Goal: Information Seeking & Learning: Check status

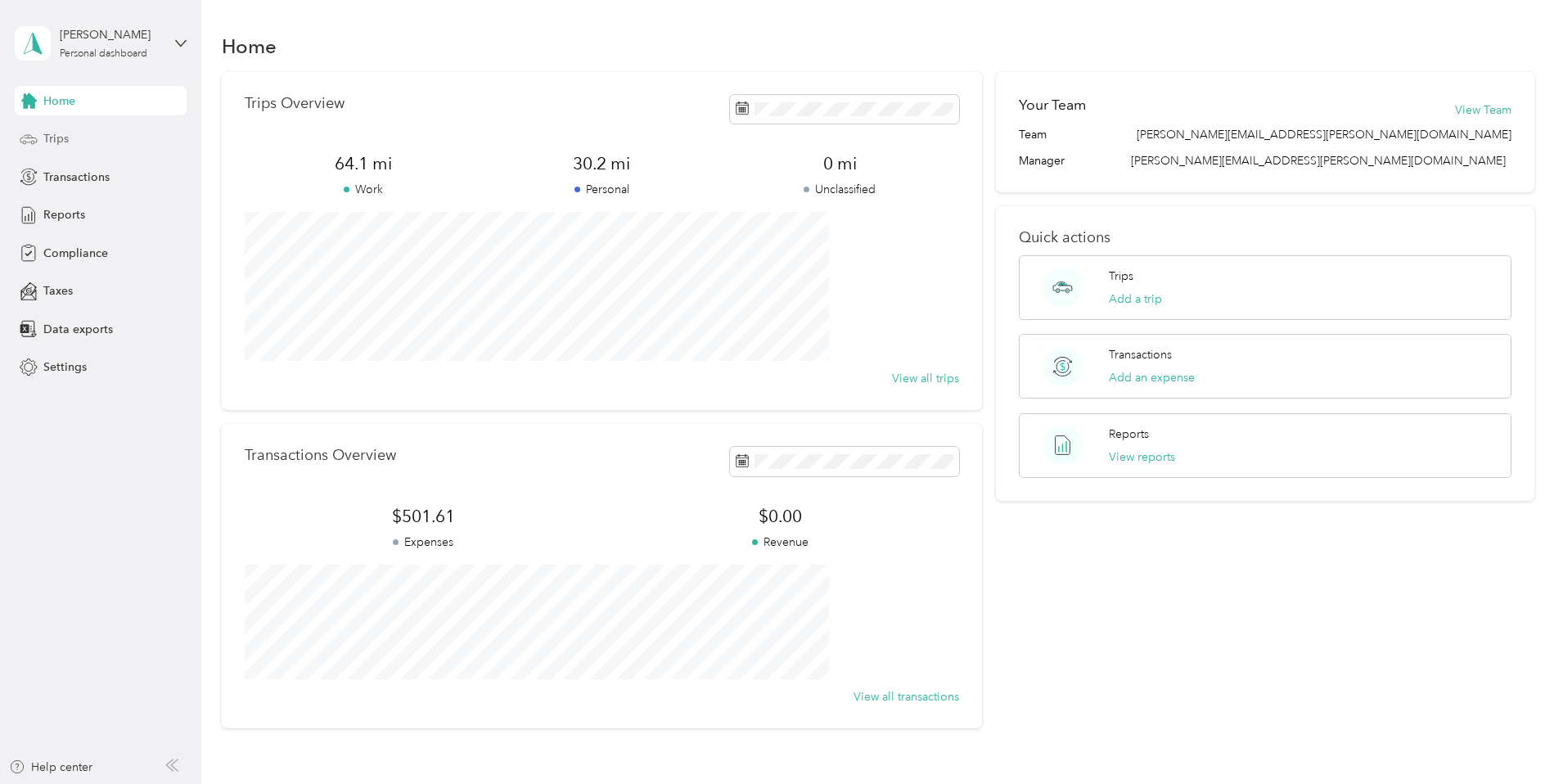
click at [88, 135] on div "Trips" at bounding box center [100, 139] width 172 height 29
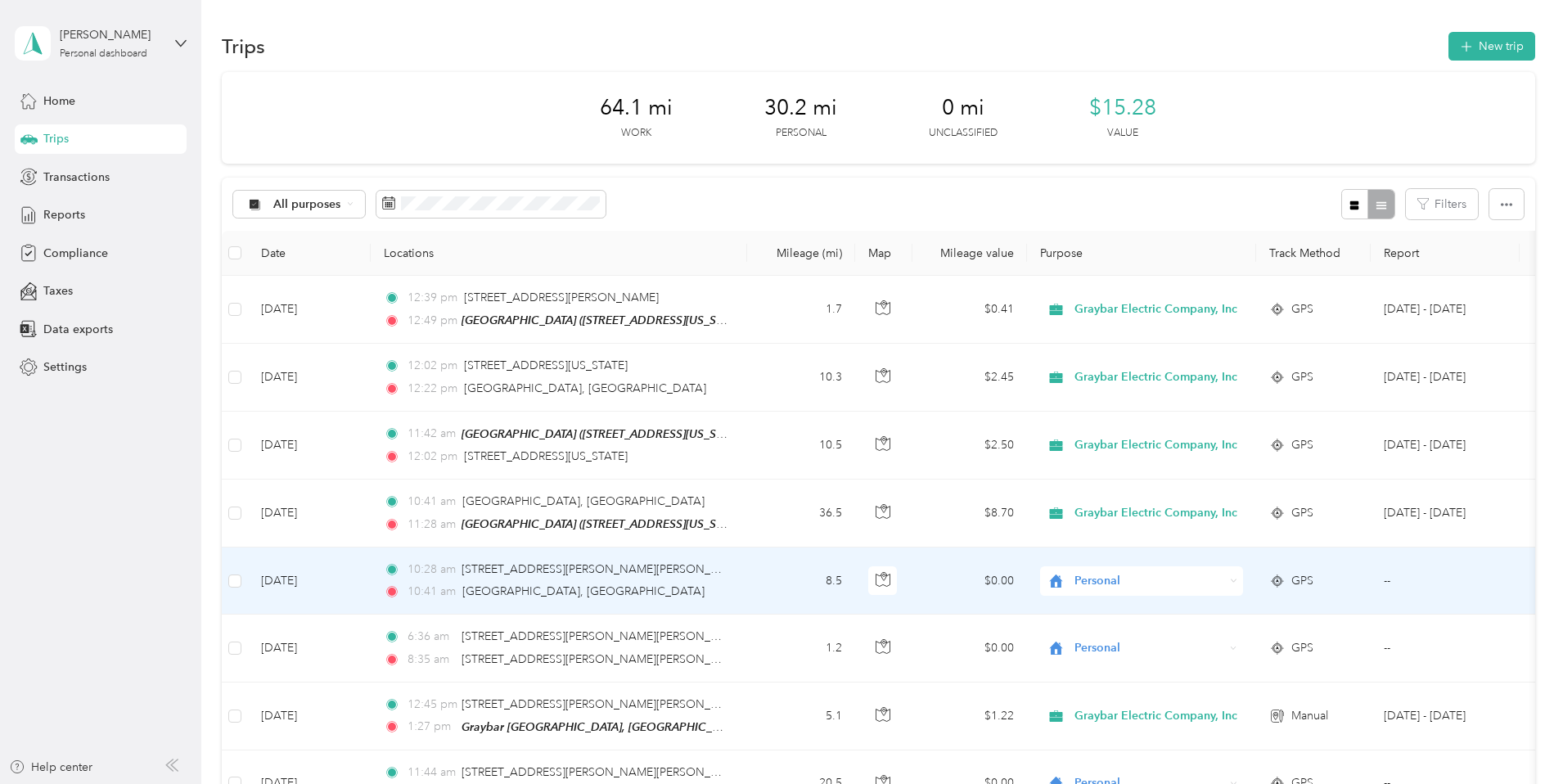
click at [1243, 581] on div "Personal" at bounding box center [1141, 581] width 203 height 29
click at [1315, 607] on span "Graybar Electric Company, Inc" at bounding box center [1271, 609] width 163 height 17
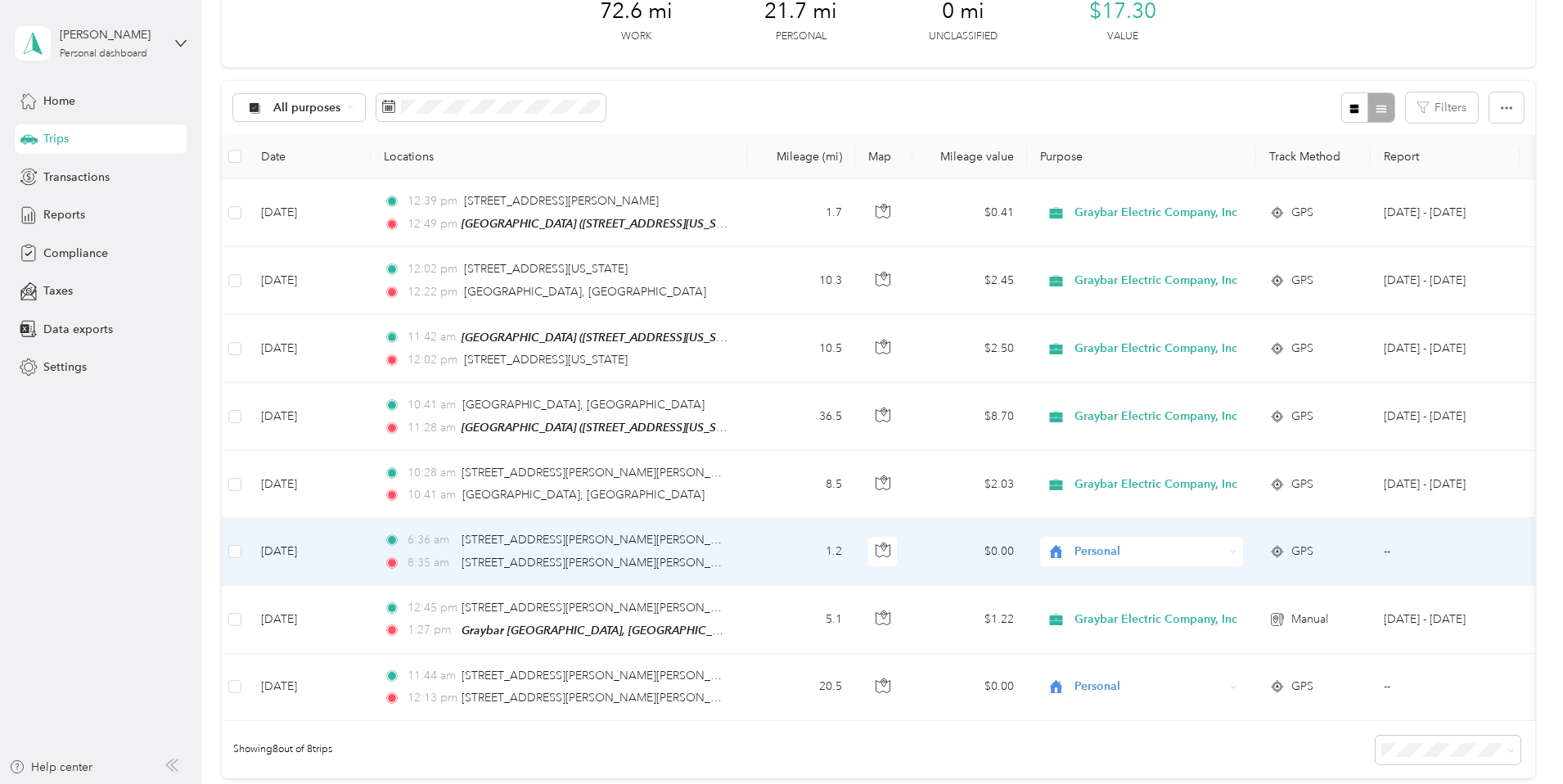
scroll to position [164, 0]
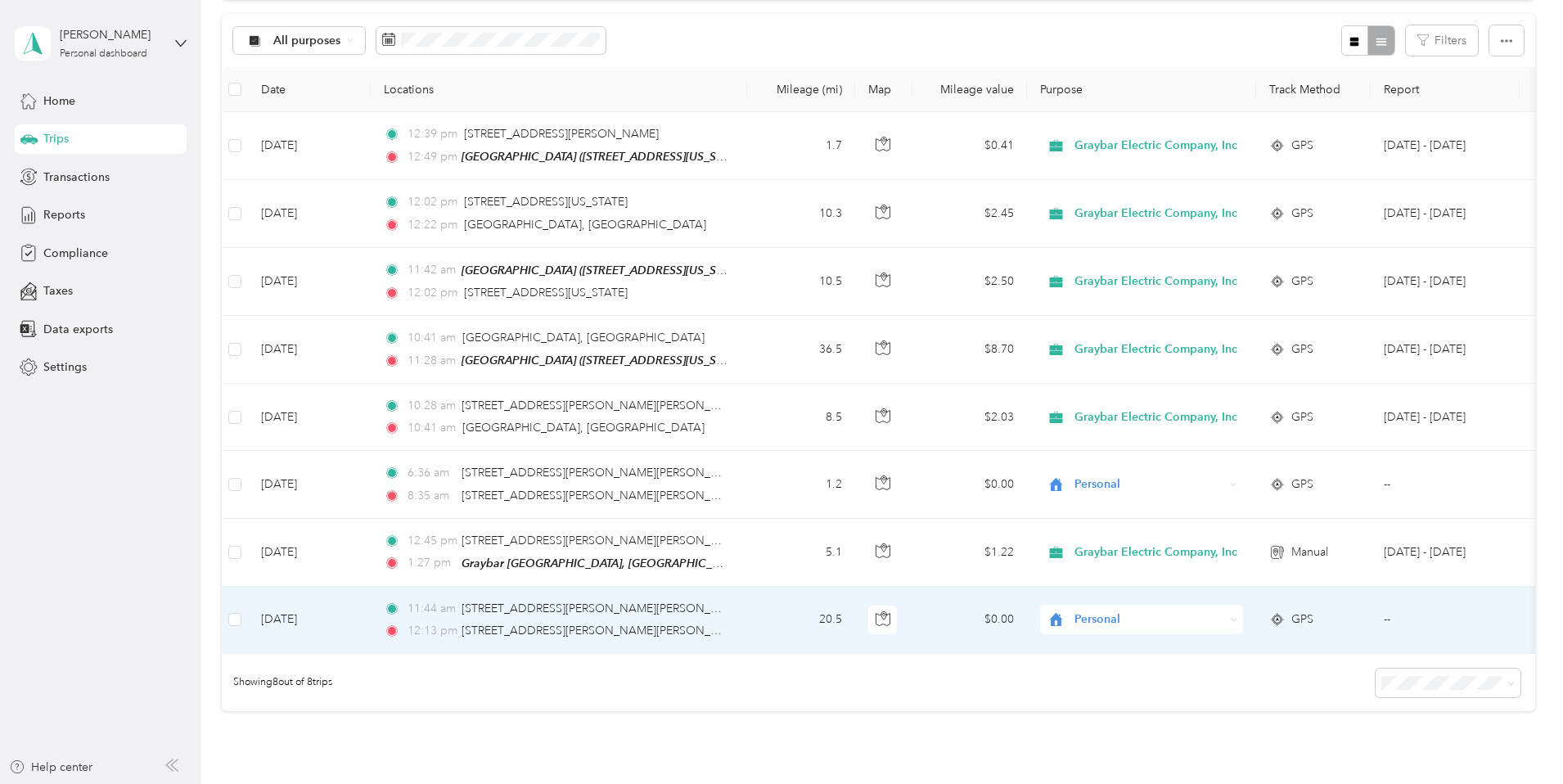
click at [1212, 617] on span "Personal" at bounding box center [1149, 619] width 150 height 18
click at [1224, 649] on span "Graybar Electric Company, Inc" at bounding box center [1271, 646] width 163 height 17
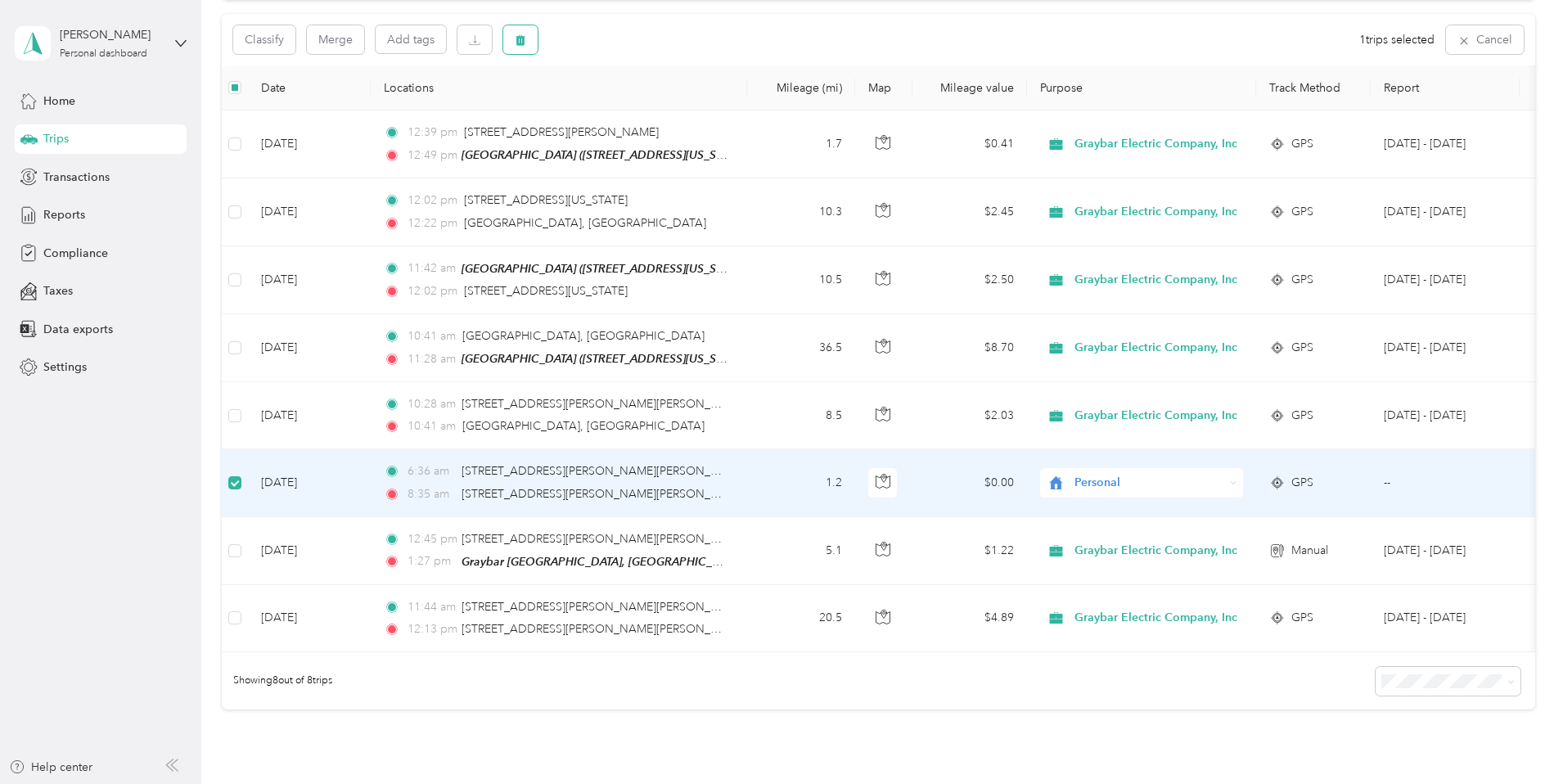
click at [538, 44] on button "button" at bounding box center [520, 40] width 34 height 29
click at [740, 108] on button "Yes" at bounding box center [751, 108] width 32 height 26
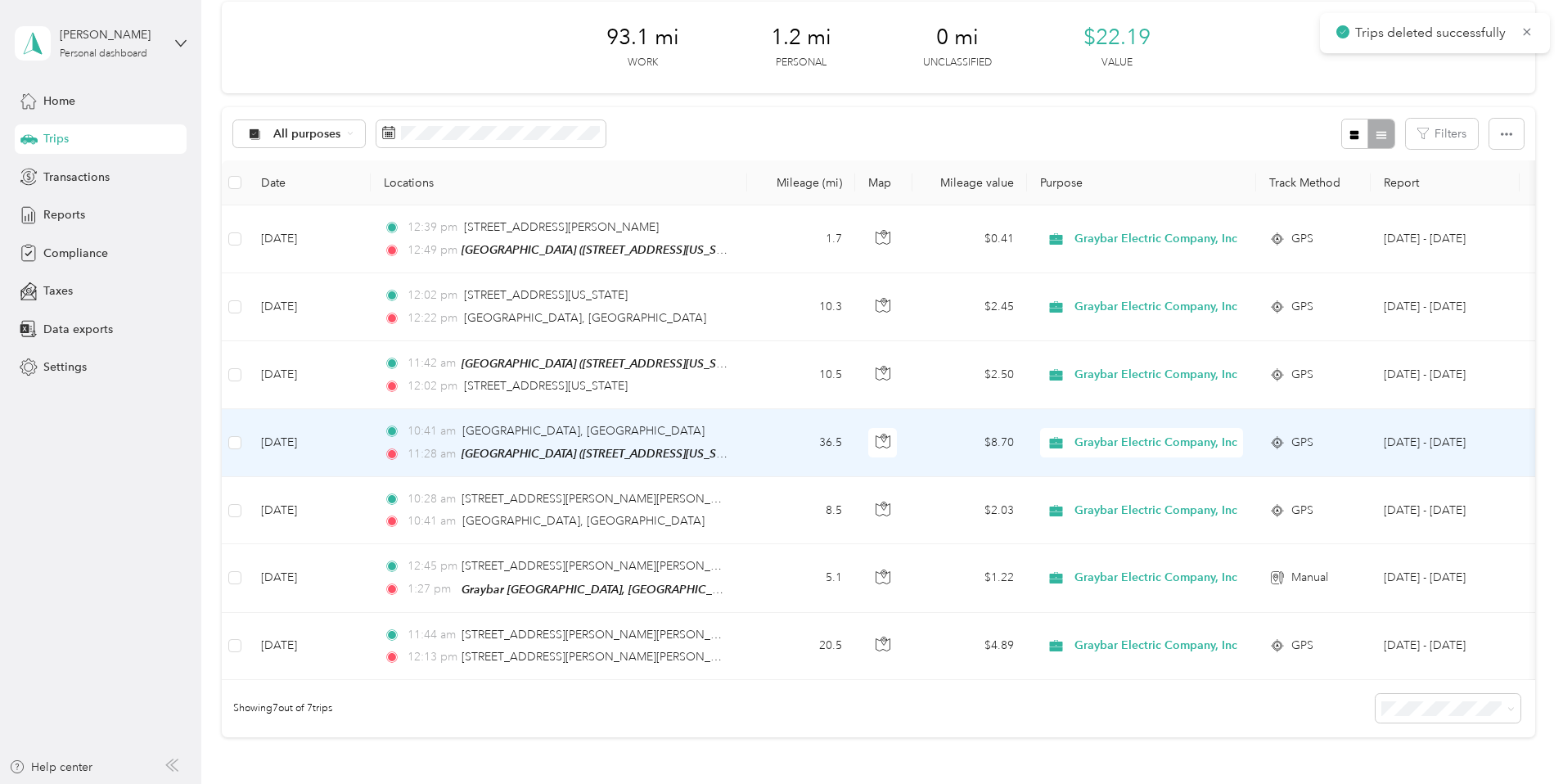
scroll to position [0, 0]
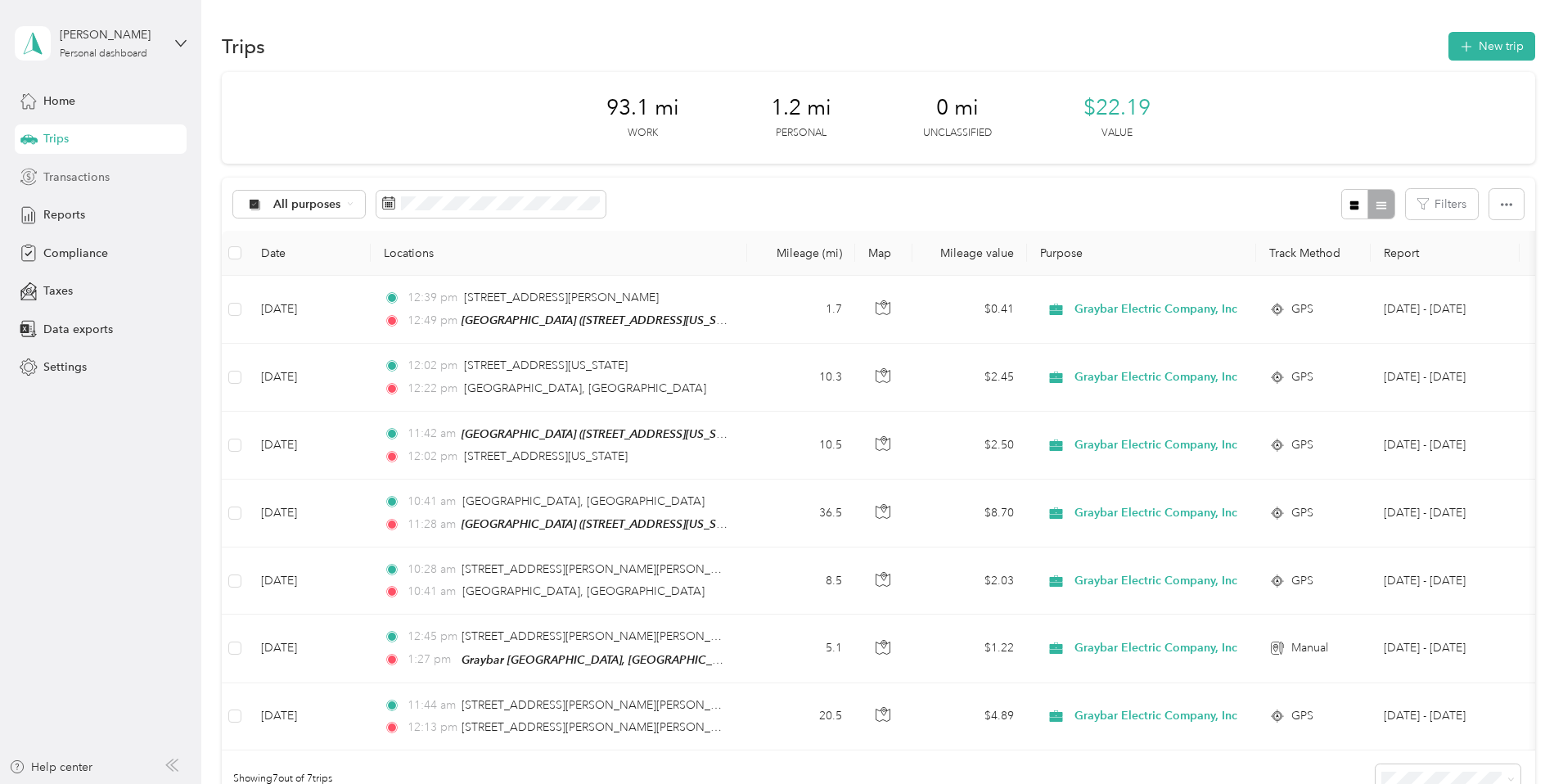
click at [116, 182] on div "Transactions" at bounding box center [100, 177] width 172 height 29
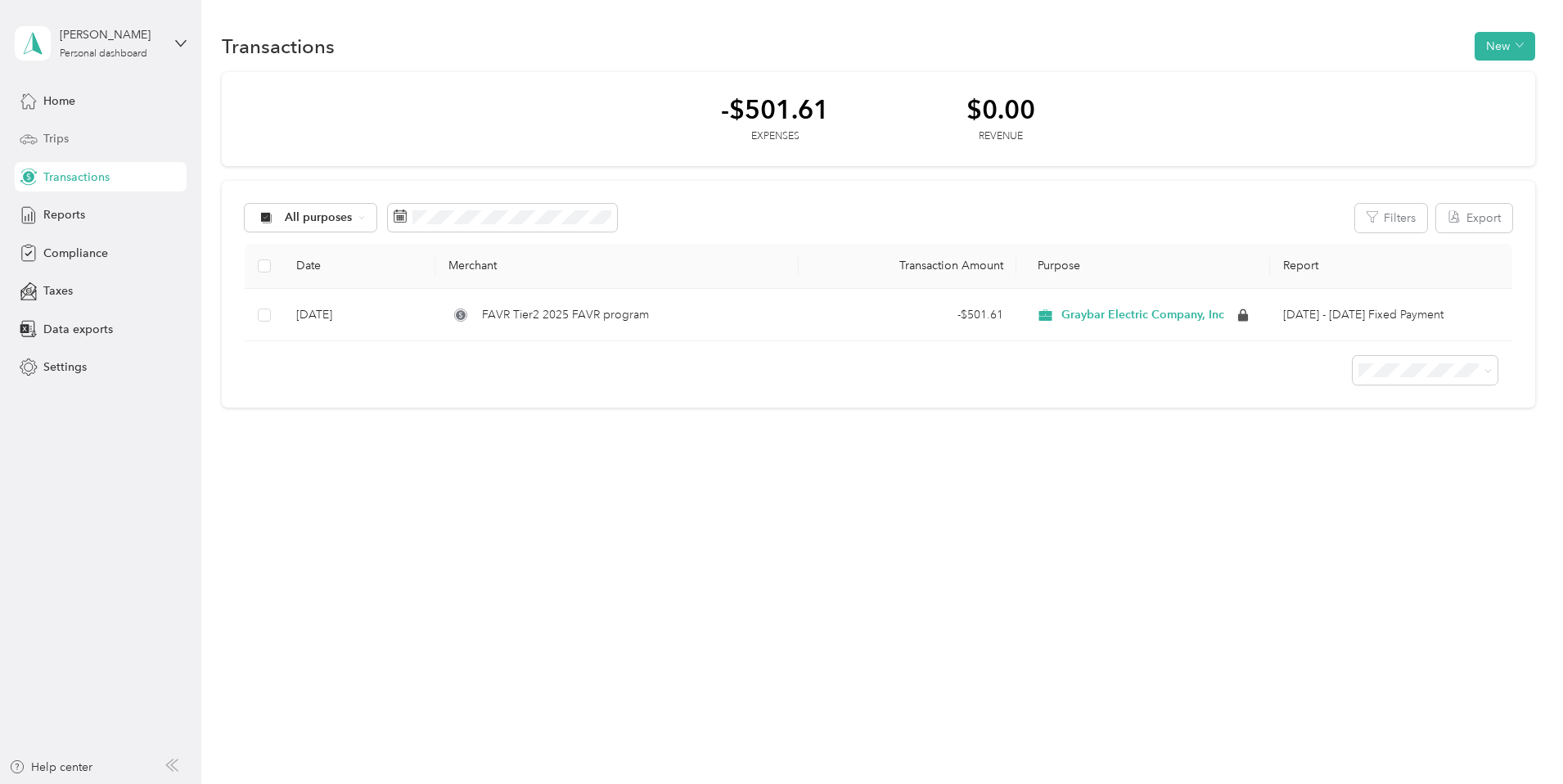
click at [66, 138] on span "Trips" at bounding box center [56, 138] width 26 height 17
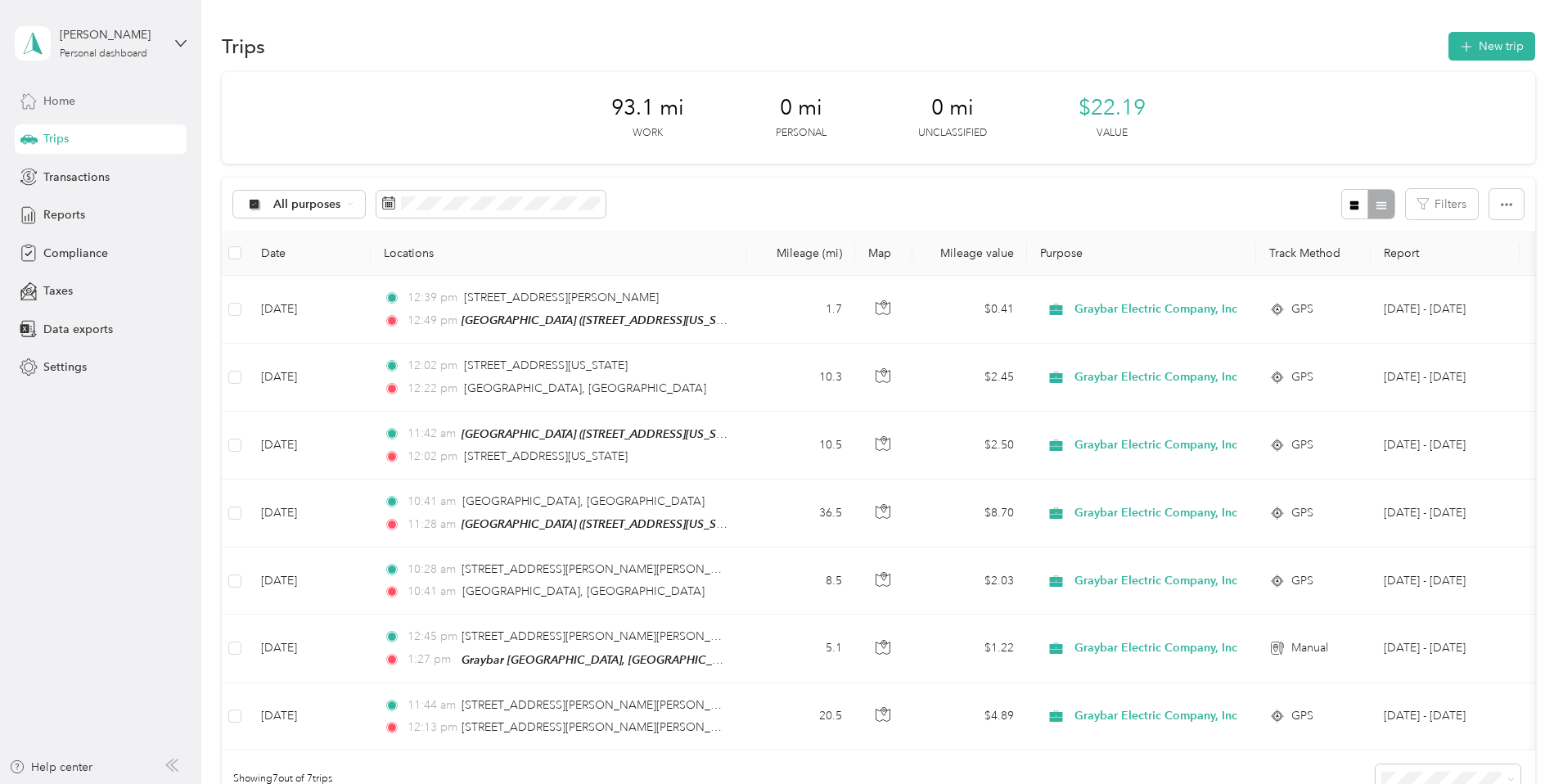
click at [66, 104] on span "Home" at bounding box center [59, 100] width 32 height 17
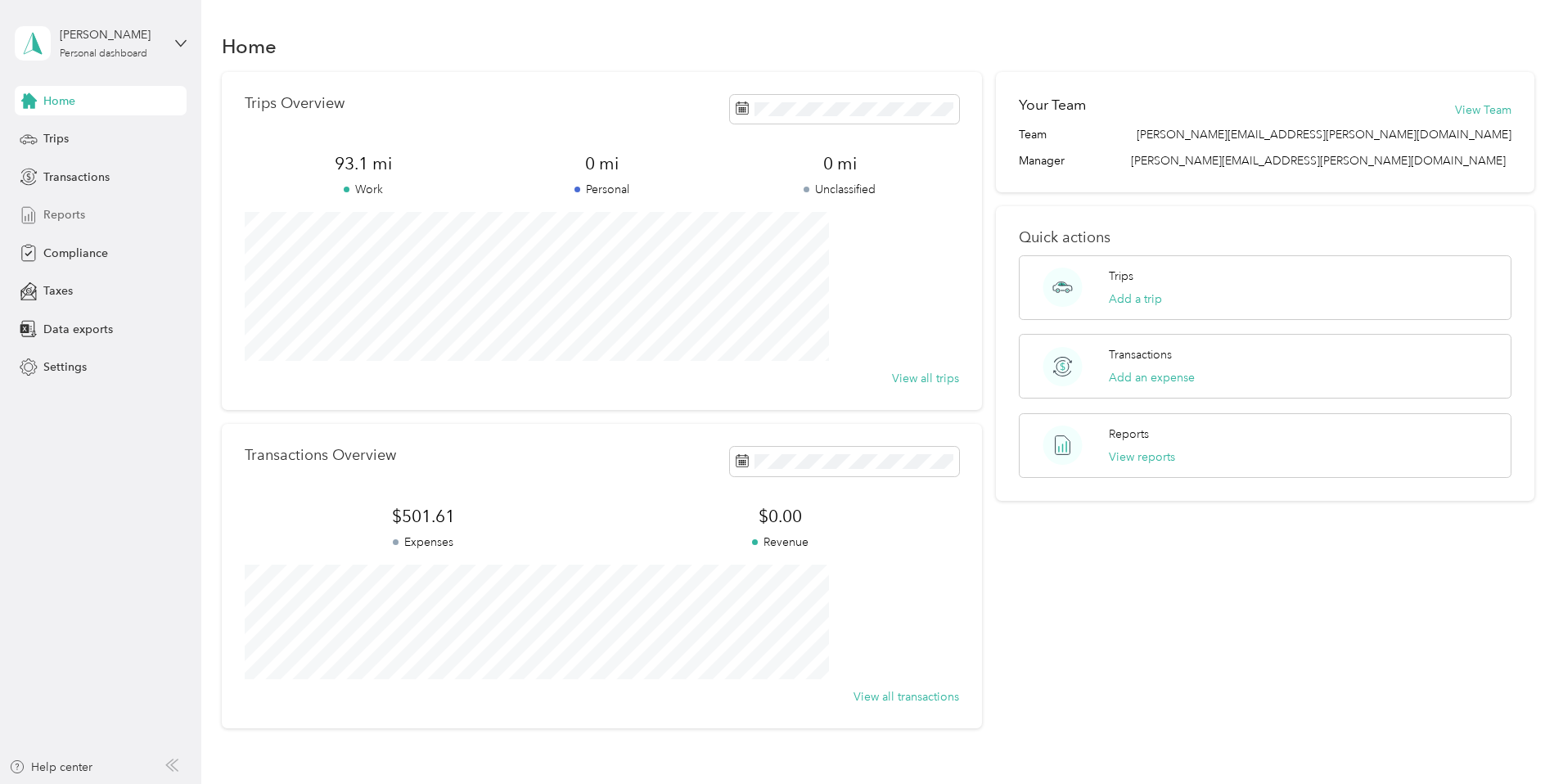
click at [71, 206] on span "Reports" at bounding box center [64, 214] width 41 height 17
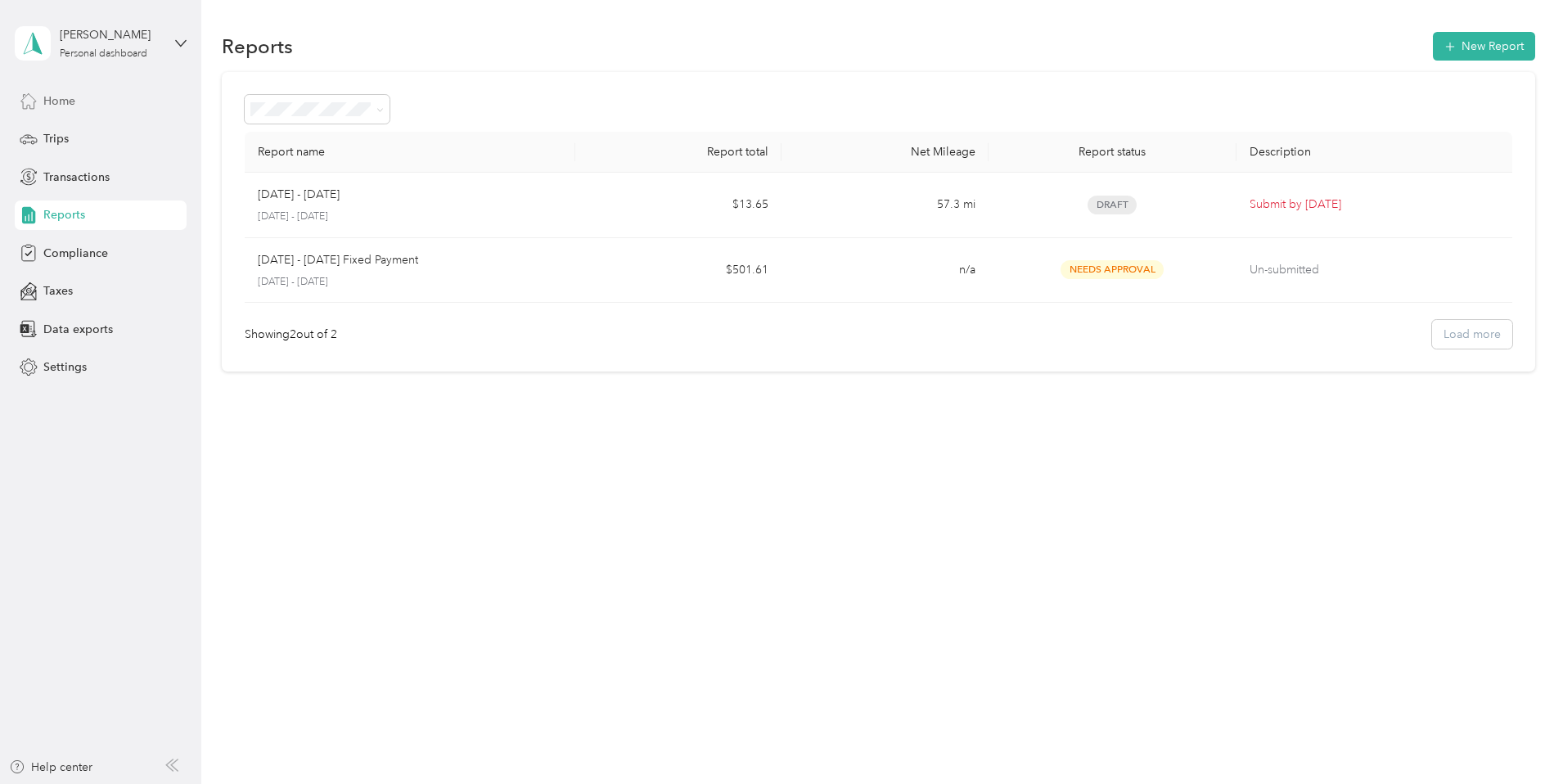
click at [42, 94] on div "Home" at bounding box center [100, 100] width 172 height 29
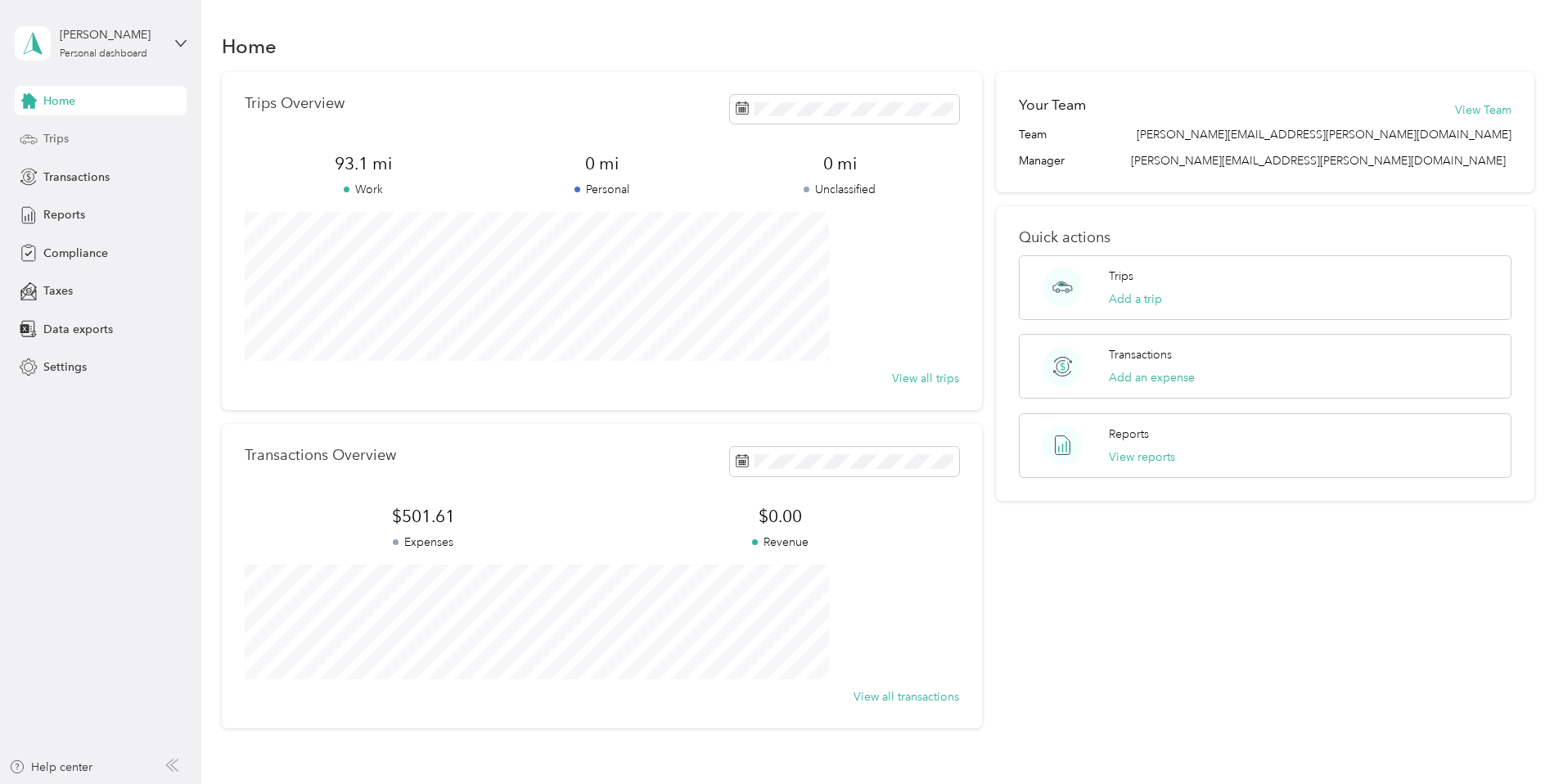
click at [84, 142] on div "Trips" at bounding box center [100, 139] width 172 height 29
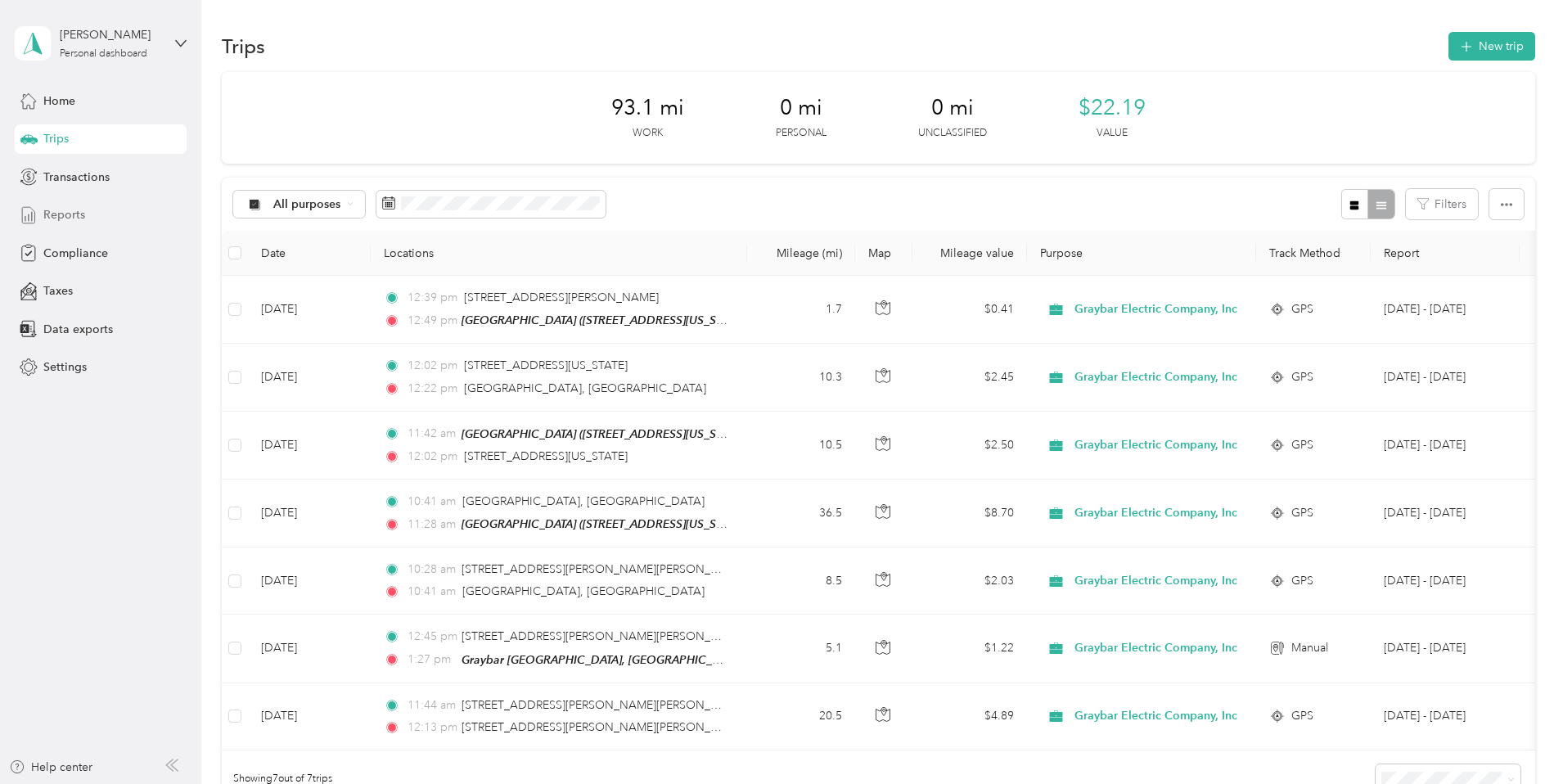
click at [80, 213] on span "Reports" at bounding box center [64, 214] width 41 height 17
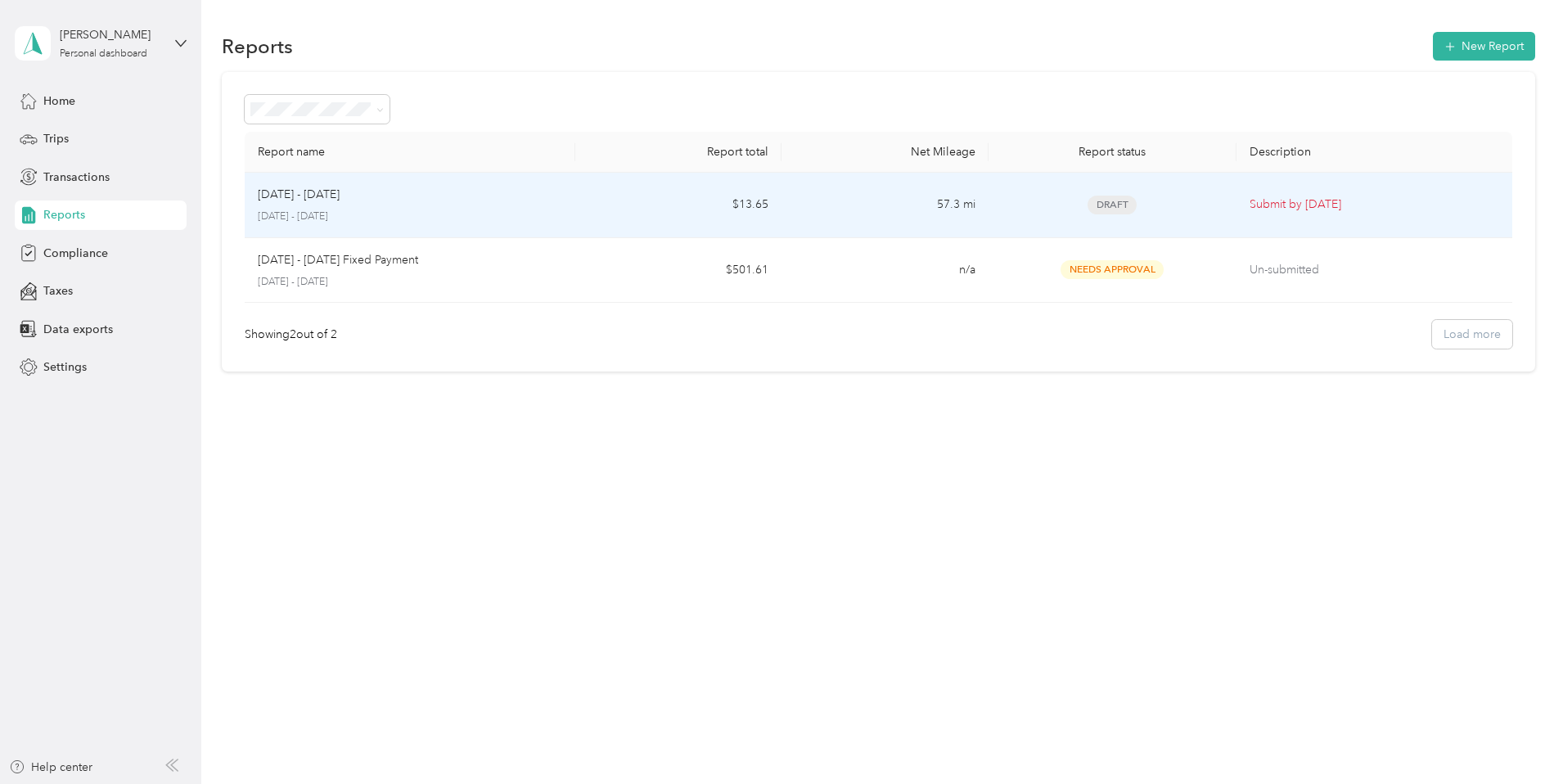
click at [1087, 211] on span "Draft" at bounding box center [1111, 204] width 49 height 18
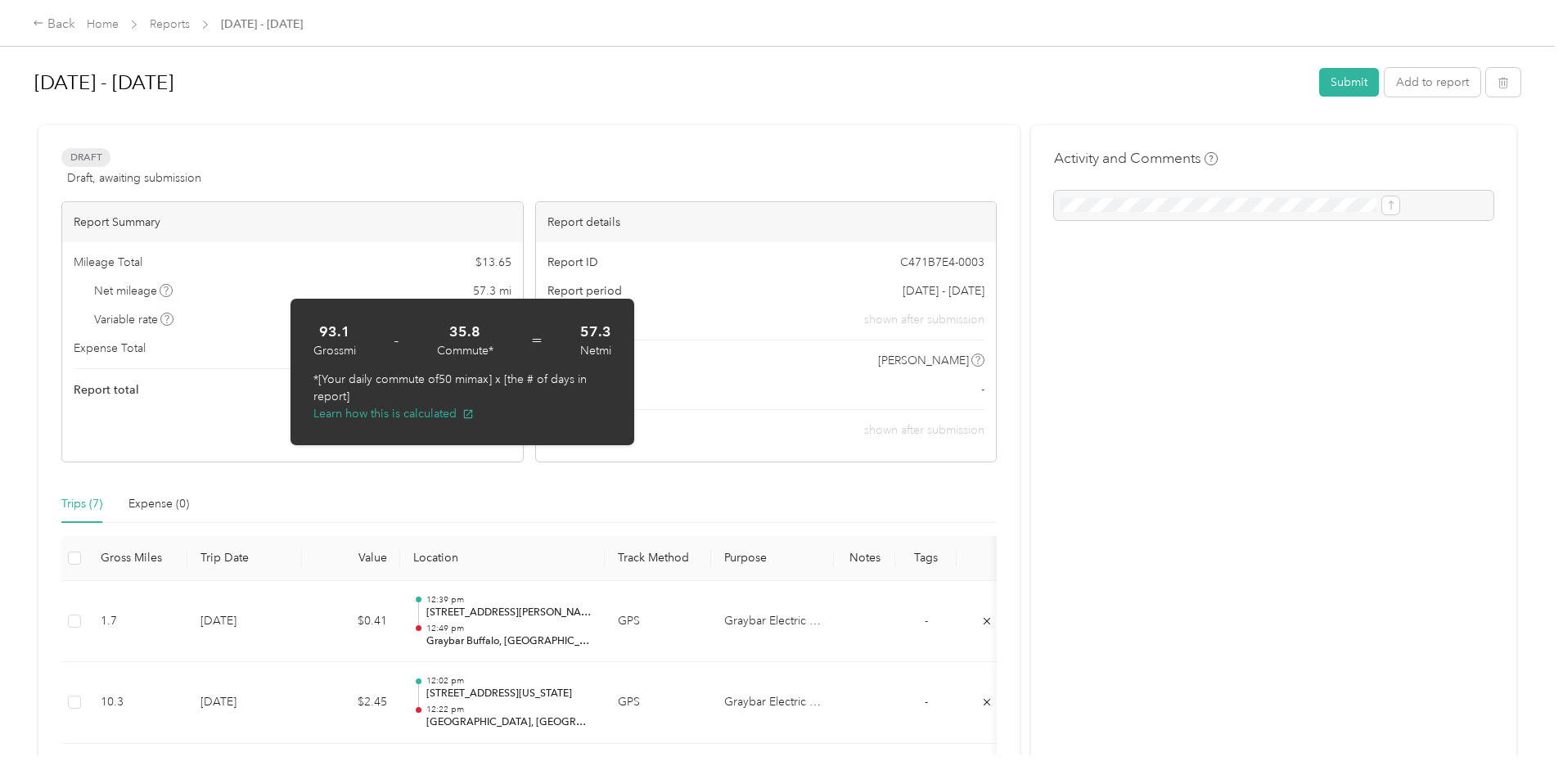
click at [110, 453] on div "Back Home Reports [DATE] - [DATE] [DATE] - [DATE] Submit Add to report Draft Dr…" at bounding box center [777, 392] width 1555 height 784
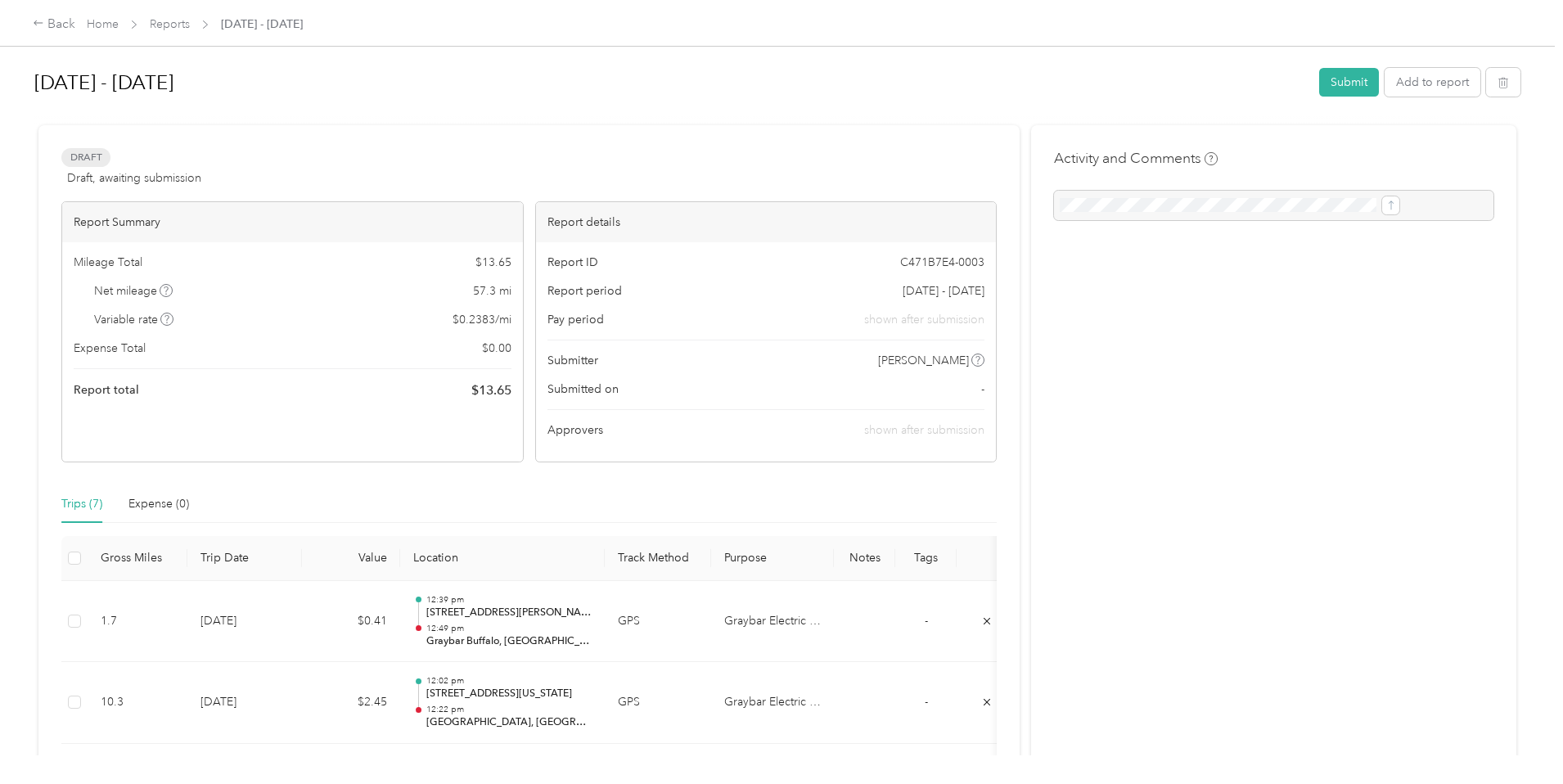
scroll to position [82, 0]
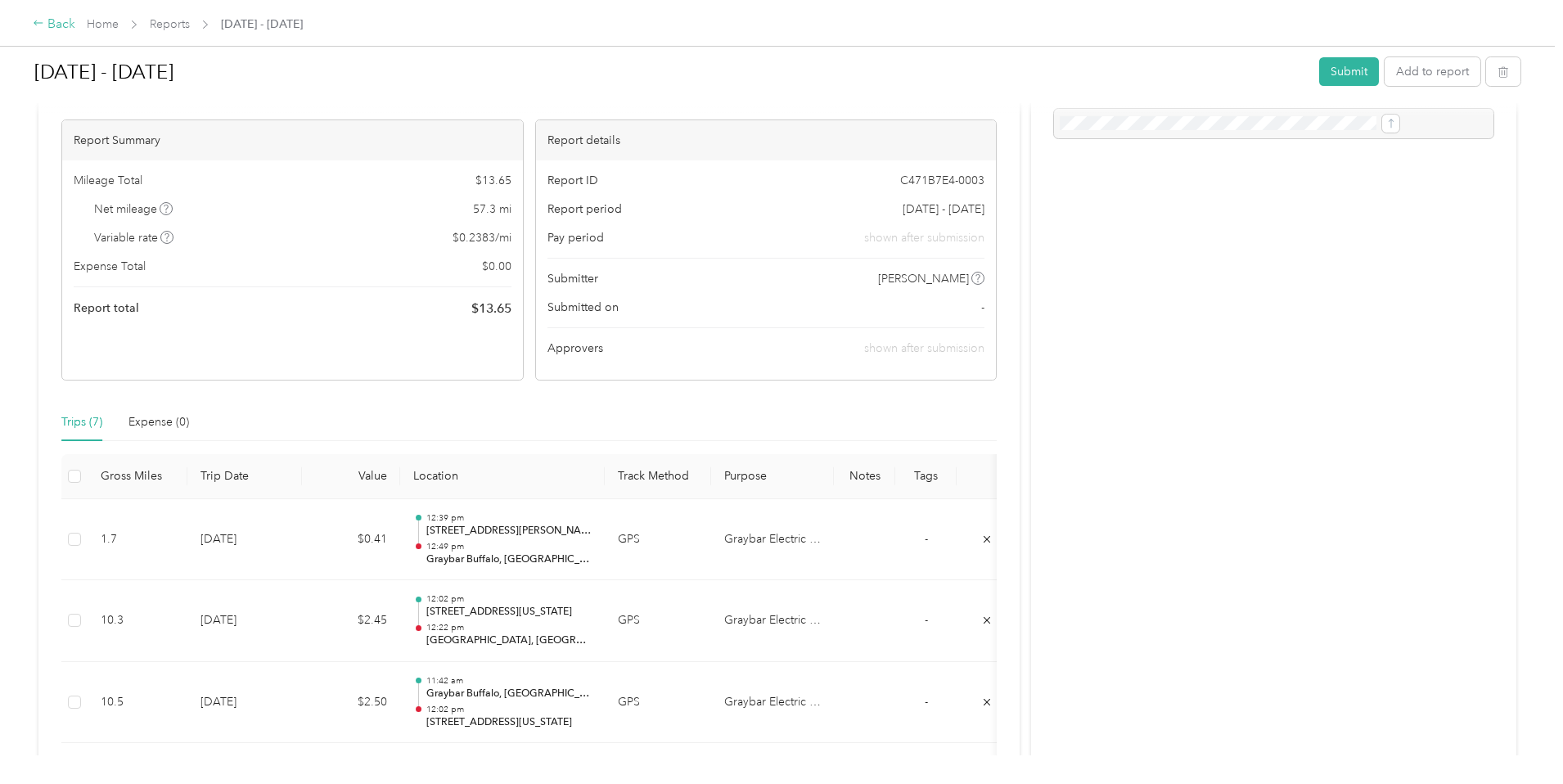
click at [75, 23] on div "Back" at bounding box center [54, 24] width 42 height 19
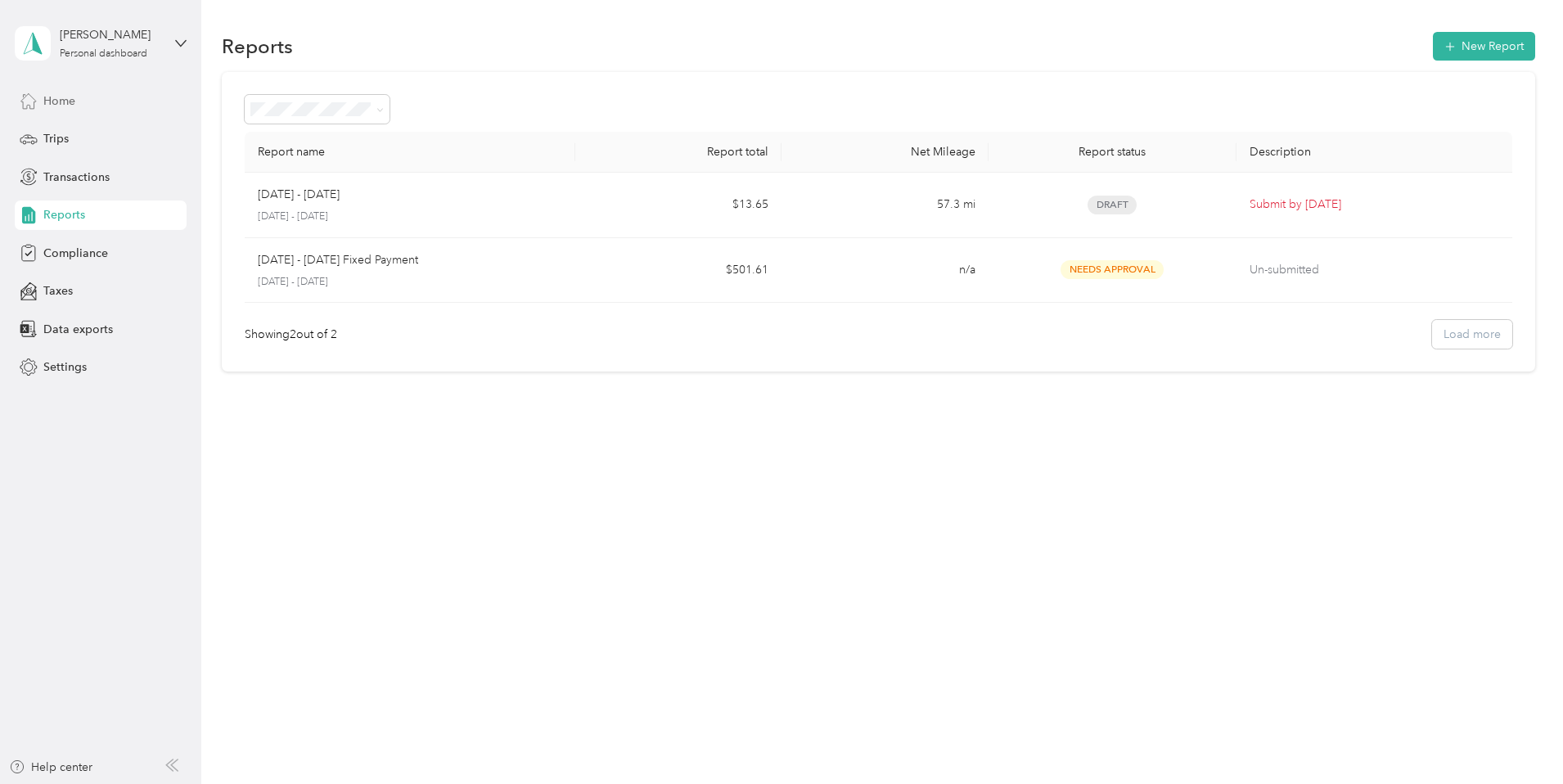
click at [72, 107] on span "Home" at bounding box center [59, 100] width 32 height 17
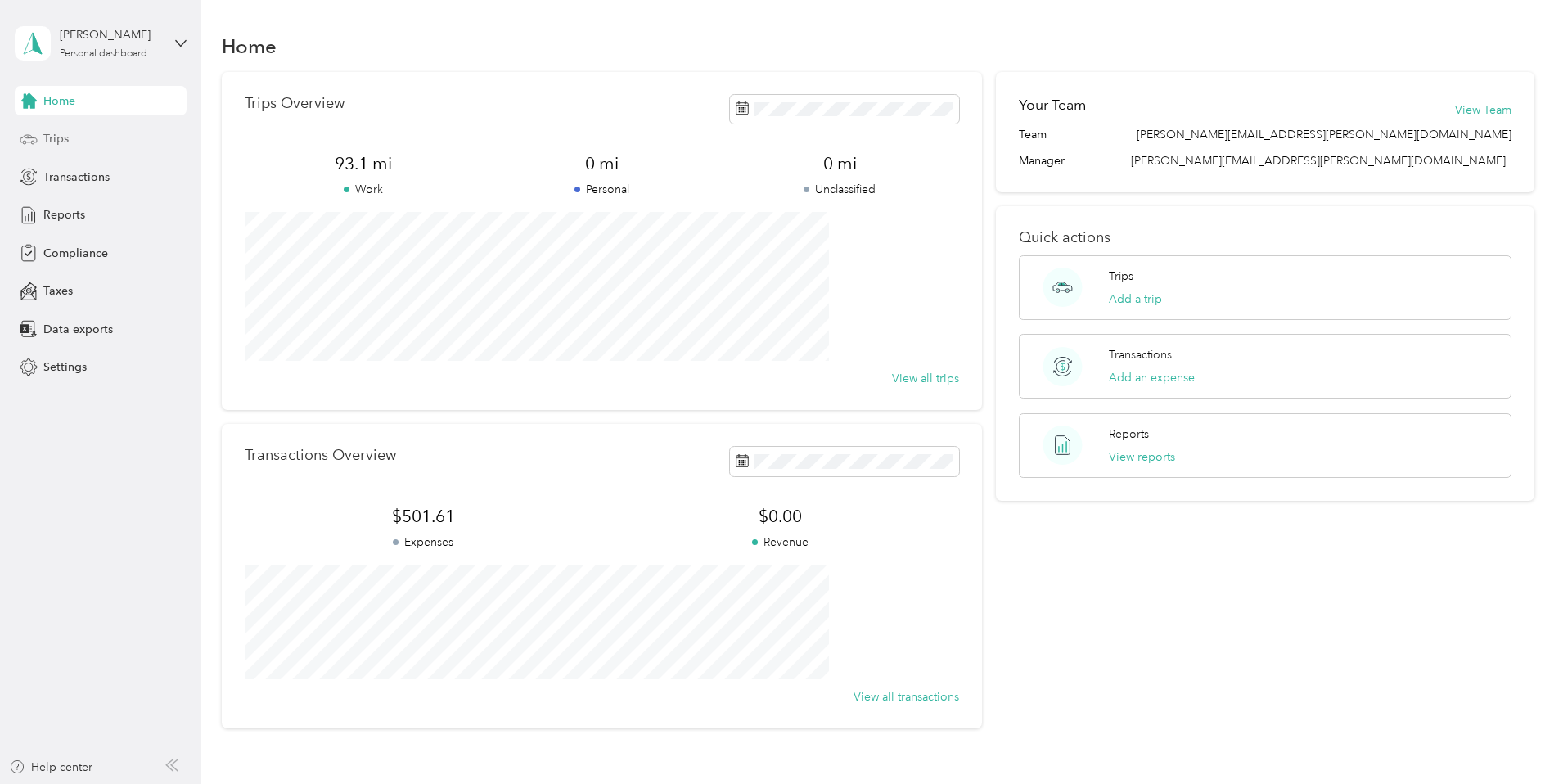
click at [73, 141] on div "Trips" at bounding box center [100, 139] width 172 height 29
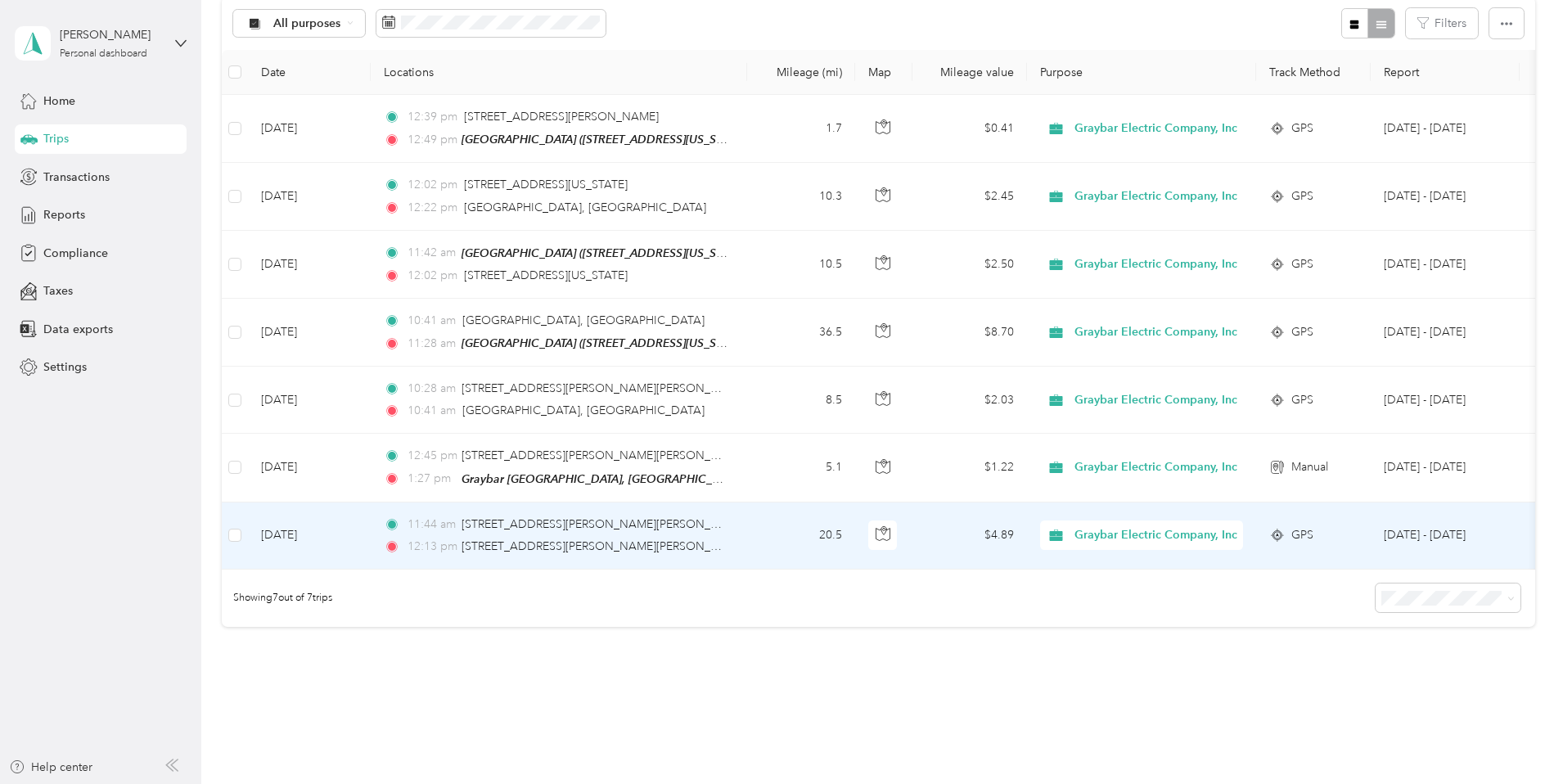
scroll to position [95, 0]
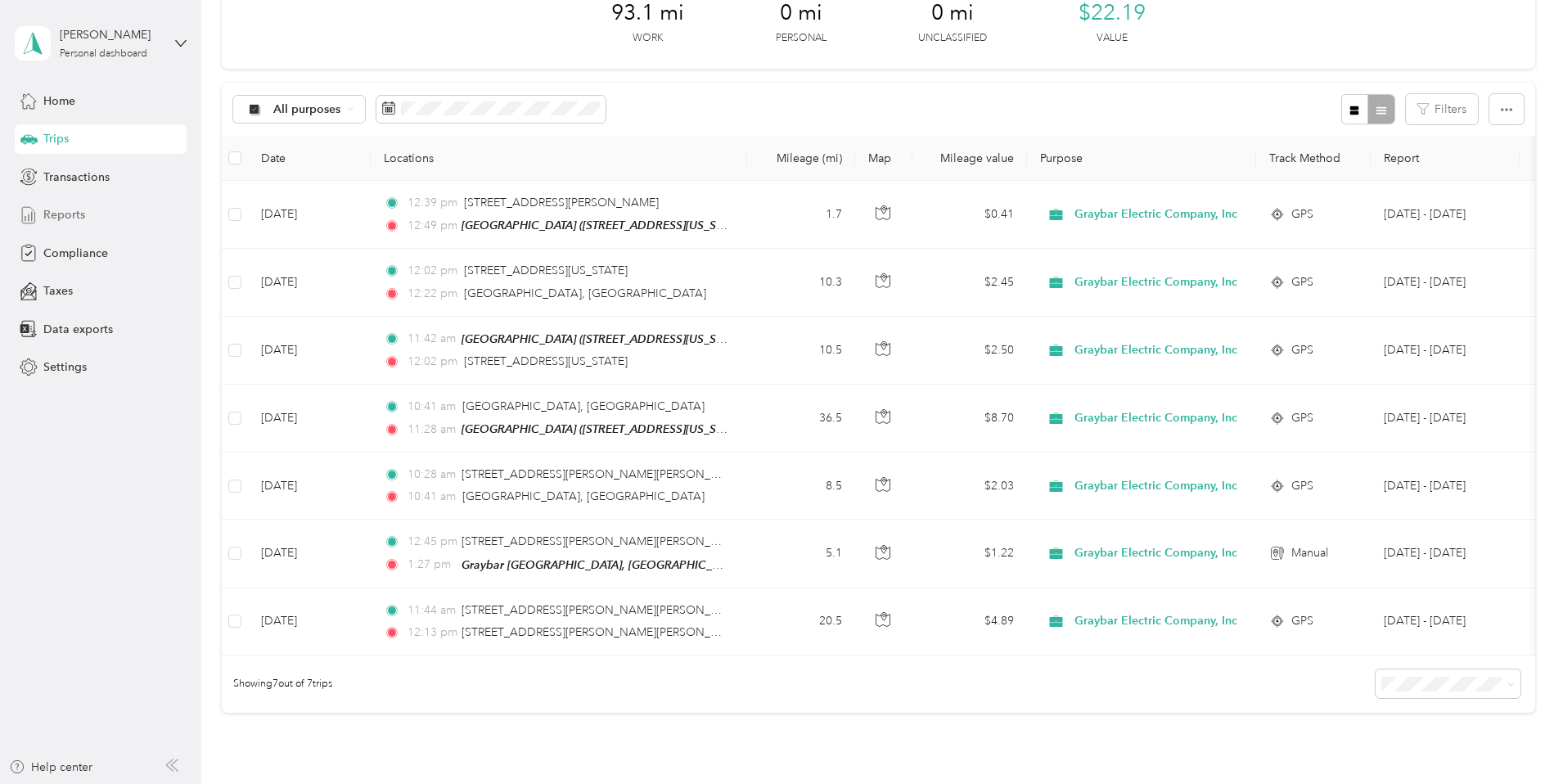
click at [61, 223] on span "Reports" at bounding box center [64, 214] width 41 height 17
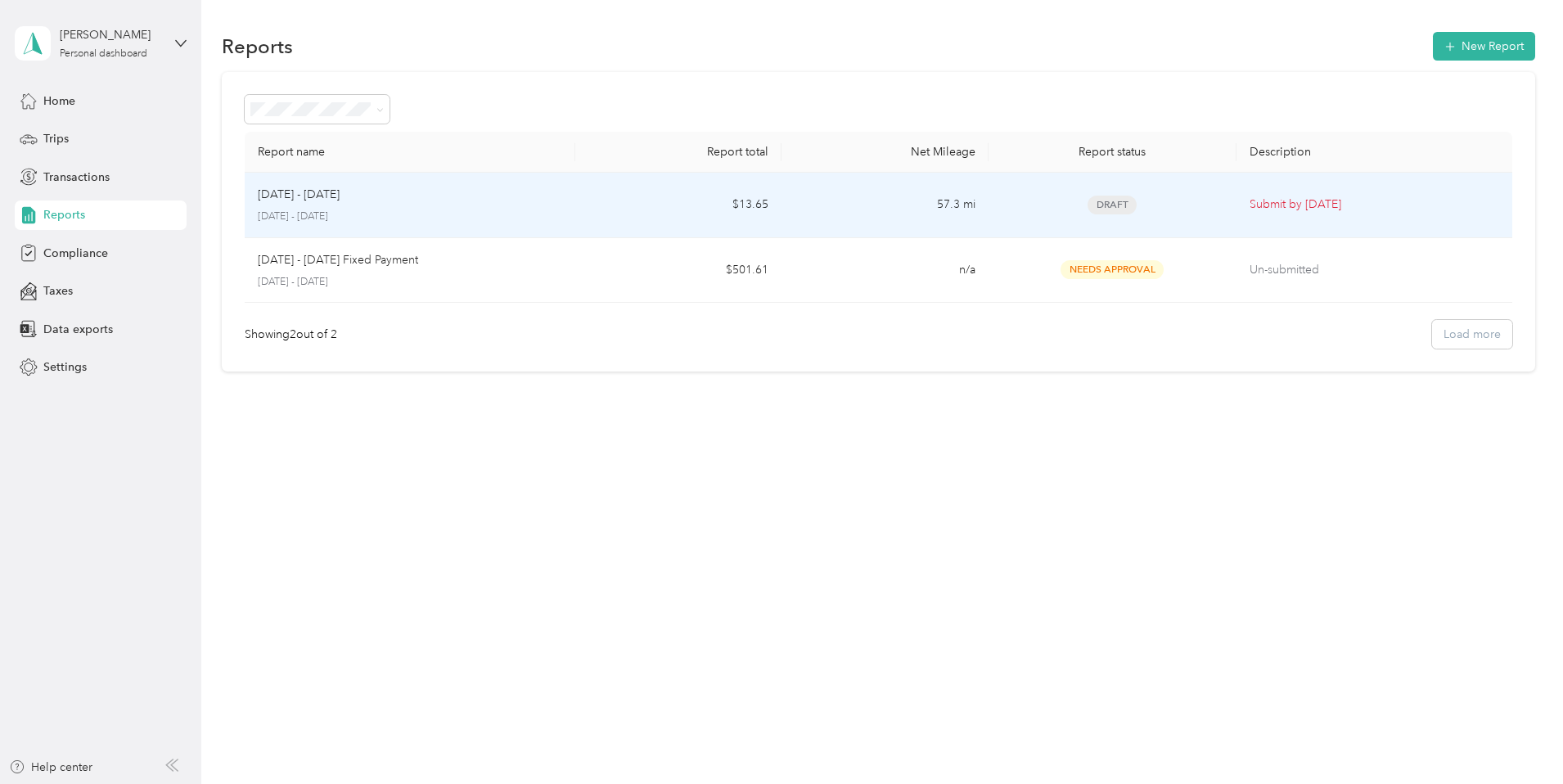
click at [828, 222] on td "57.3 mi" at bounding box center [885, 205] width 206 height 65
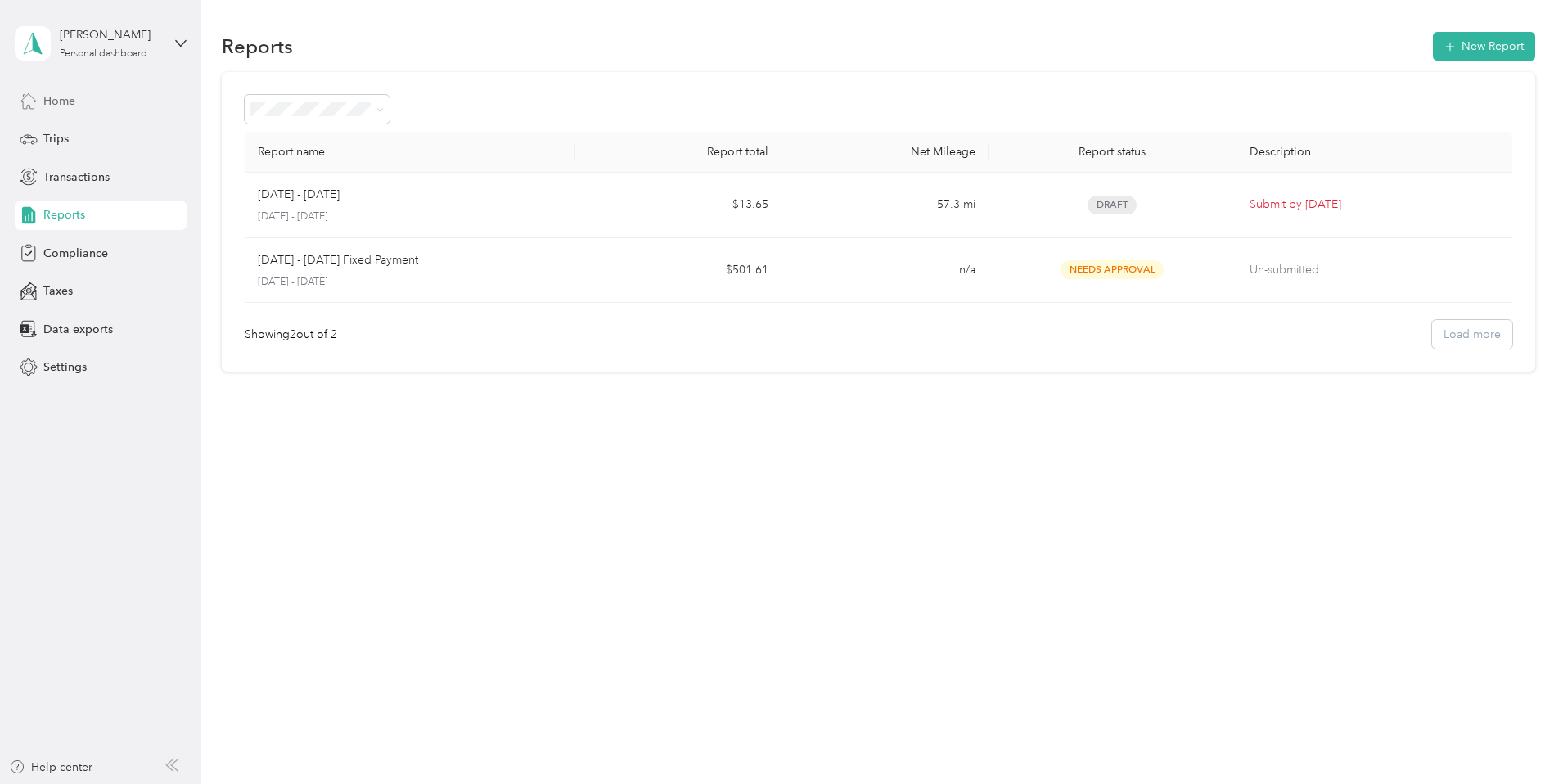
click at [70, 98] on span "Home" at bounding box center [59, 100] width 32 height 17
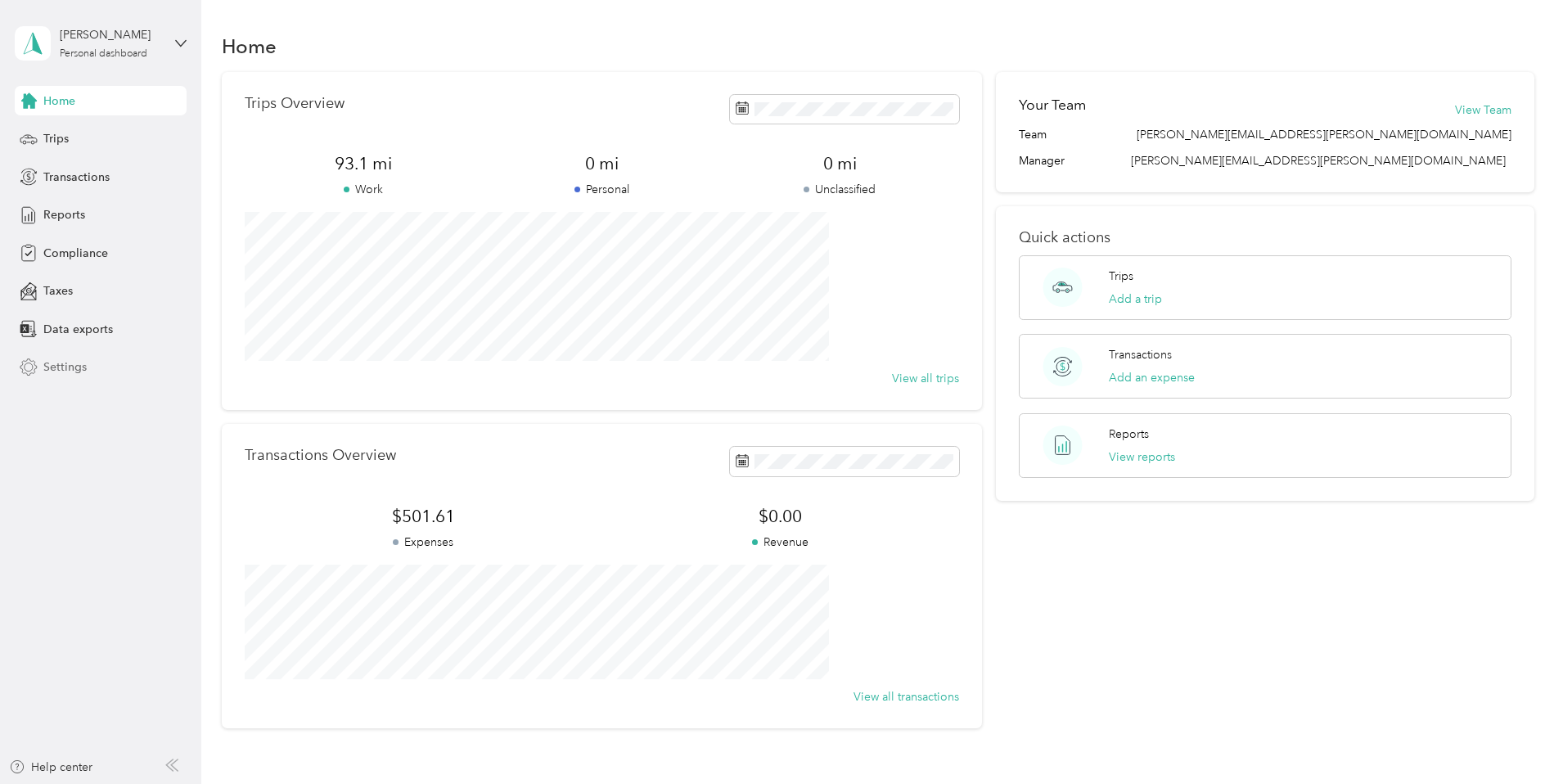
click at [82, 364] on span "Settings" at bounding box center [64, 366] width 43 height 17
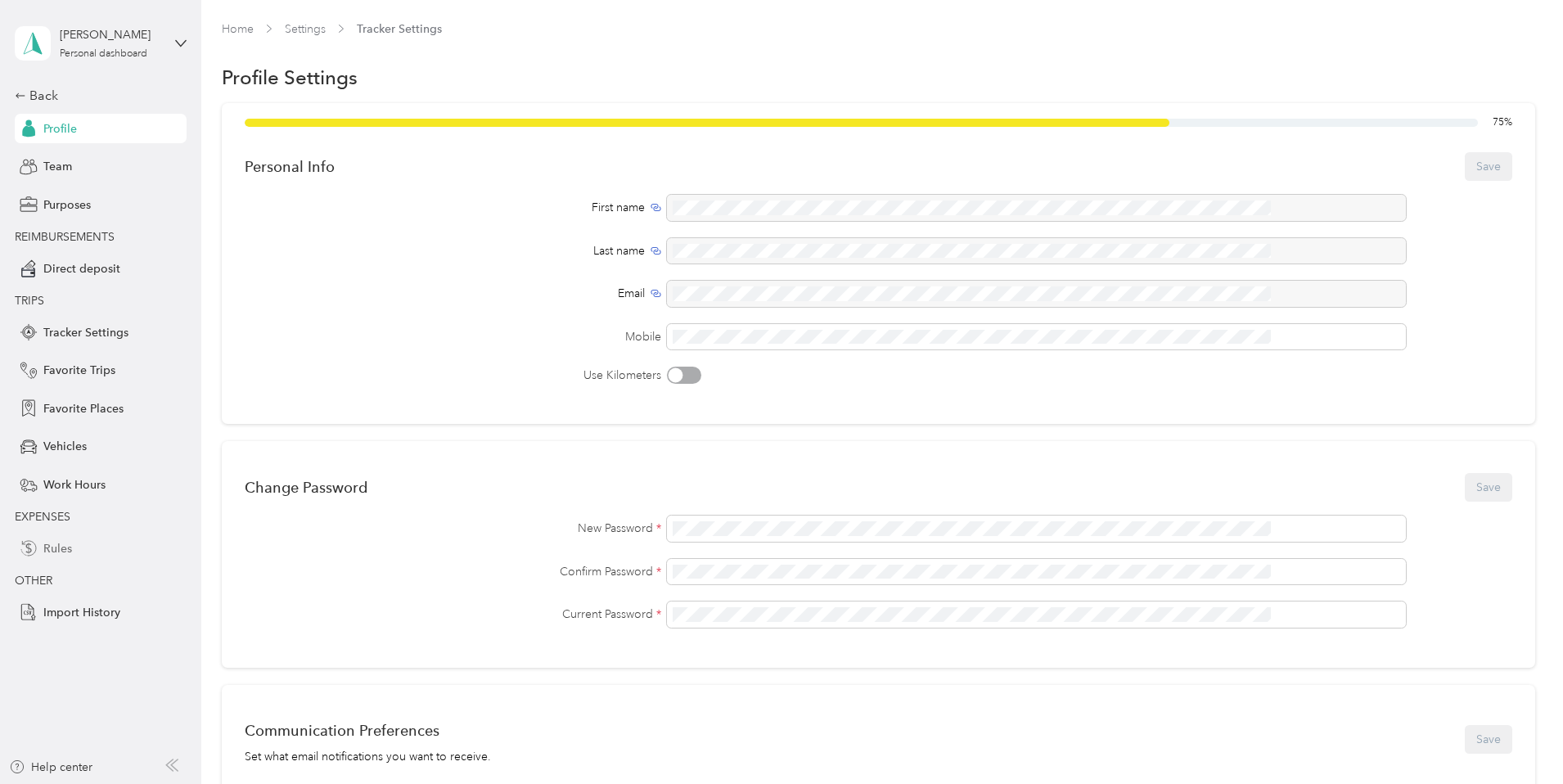
click at [64, 549] on span "Rules" at bounding box center [57, 548] width 29 height 17
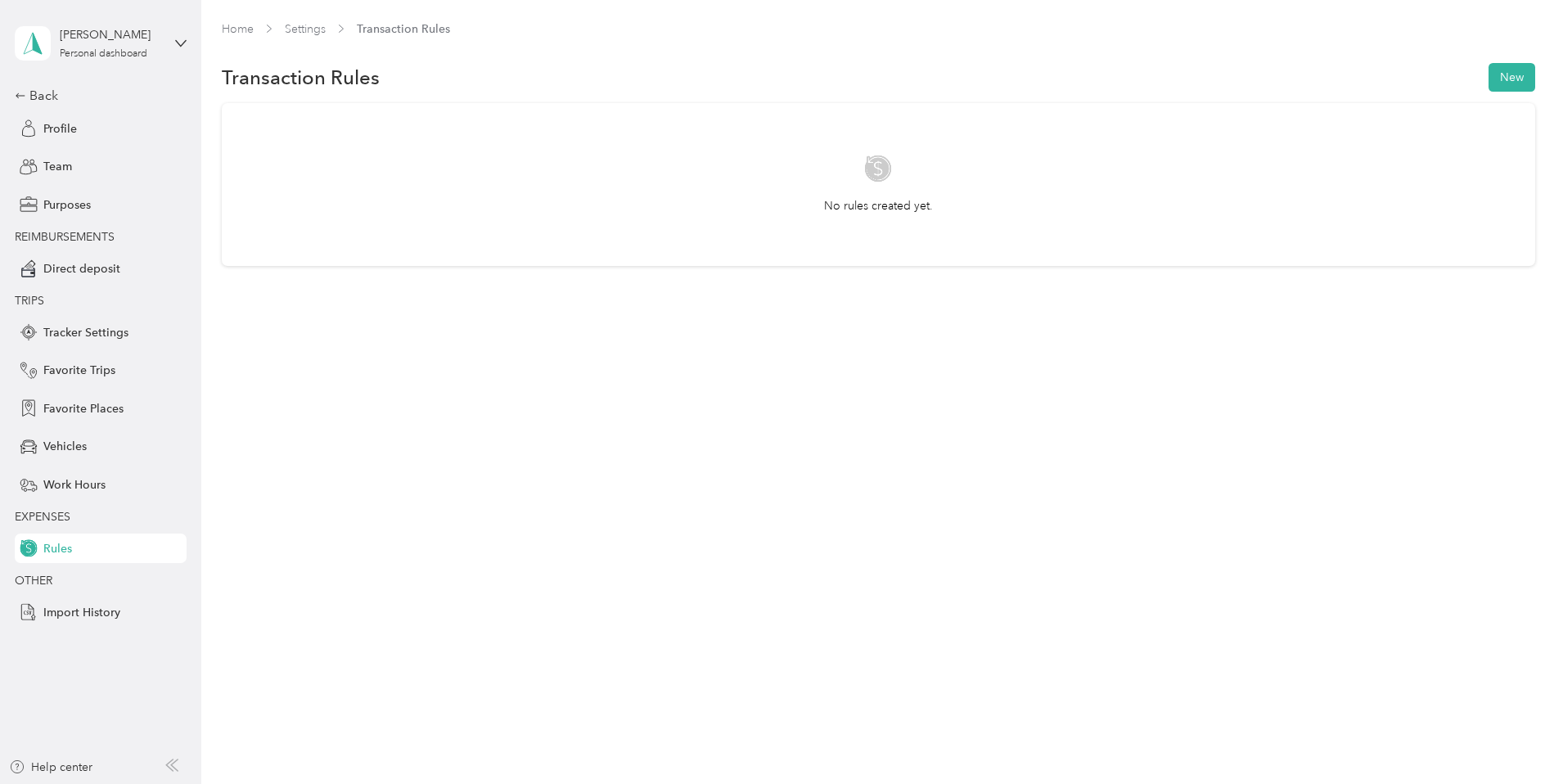
click at [1403, 58] on section "Home Settings Transaction Rules Transaction Rules New No rules created yet." at bounding box center [878, 143] width 1314 height 246
click at [1488, 75] on button "New" at bounding box center [1511, 76] width 47 height 29
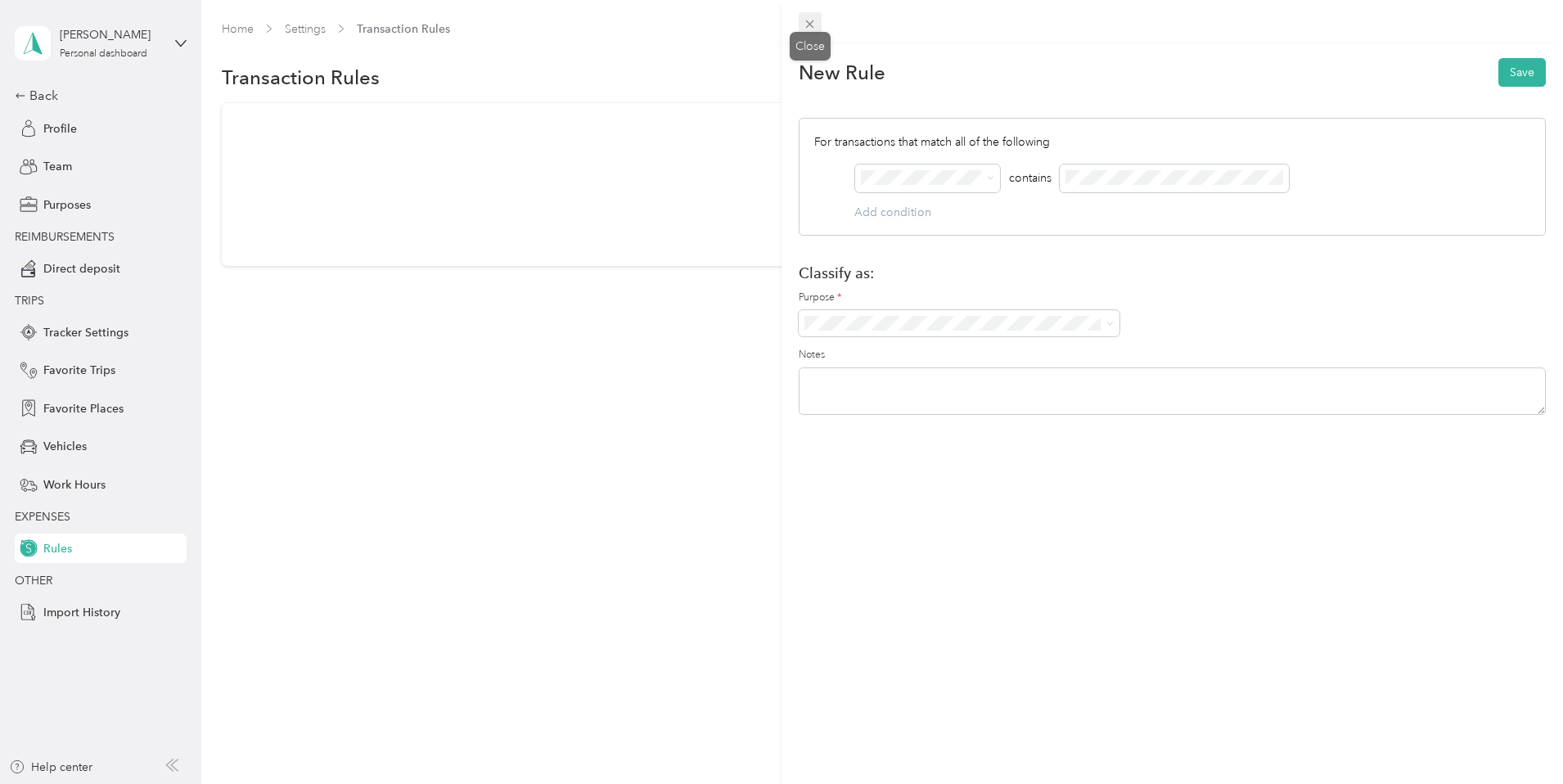
click at [815, 24] on icon at bounding box center [809, 24] width 14 height 14
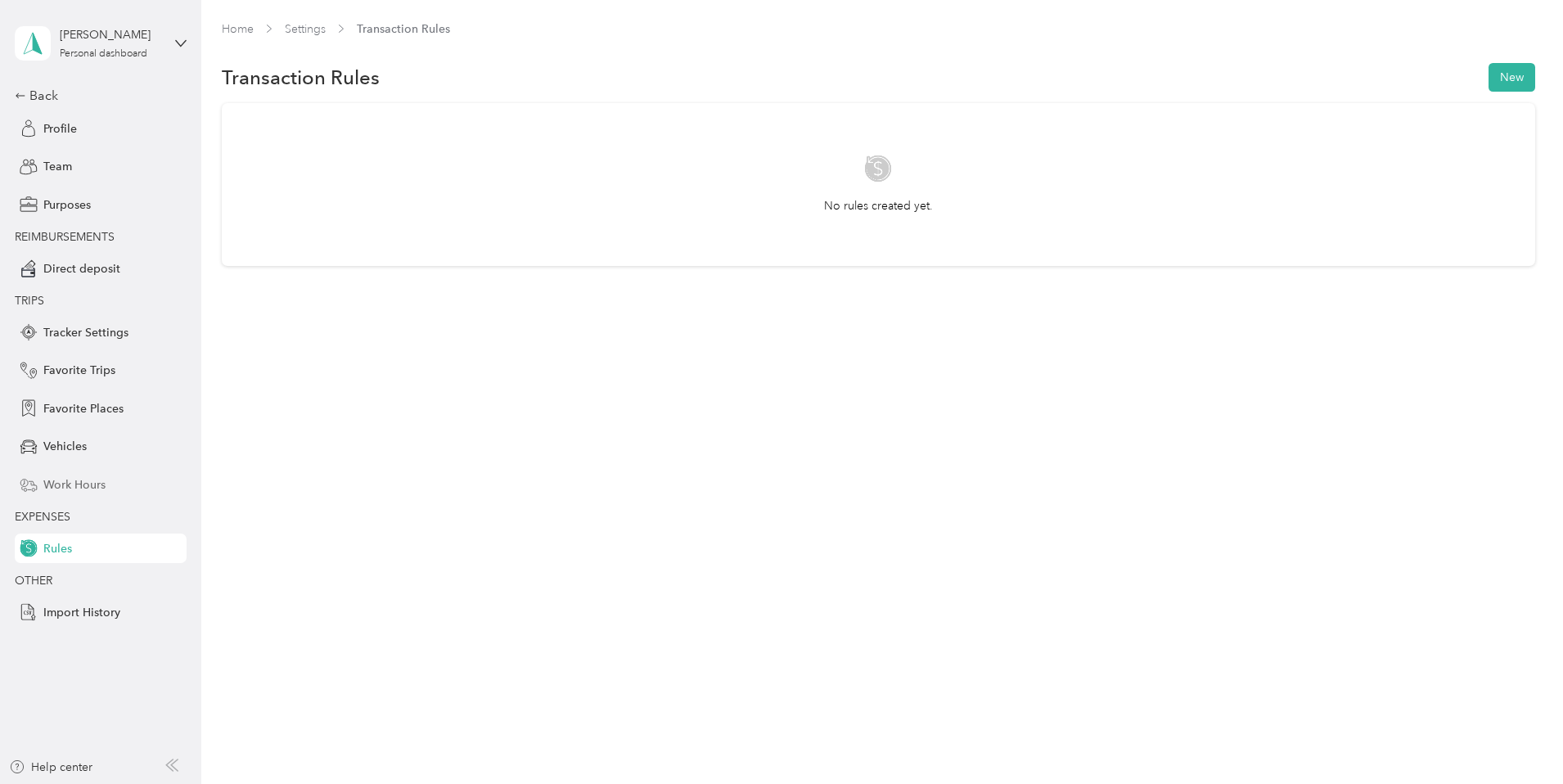
click at [55, 484] on span "Work Hours" at bounding box center [75, 484] width 63 height 17
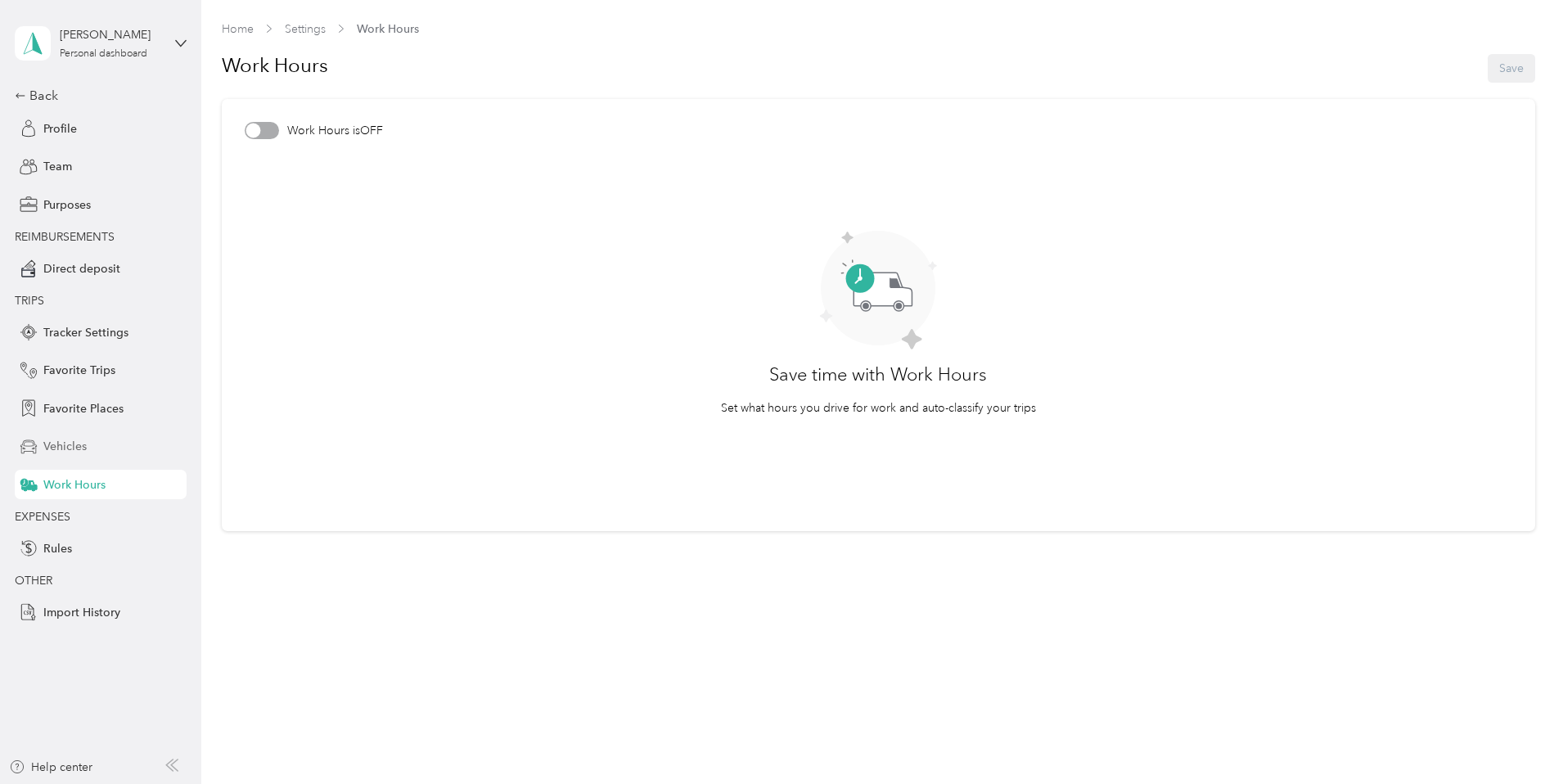
click at [78, 446] on span "Vehicles" at bounding box center [64, 446] width 43 height 17
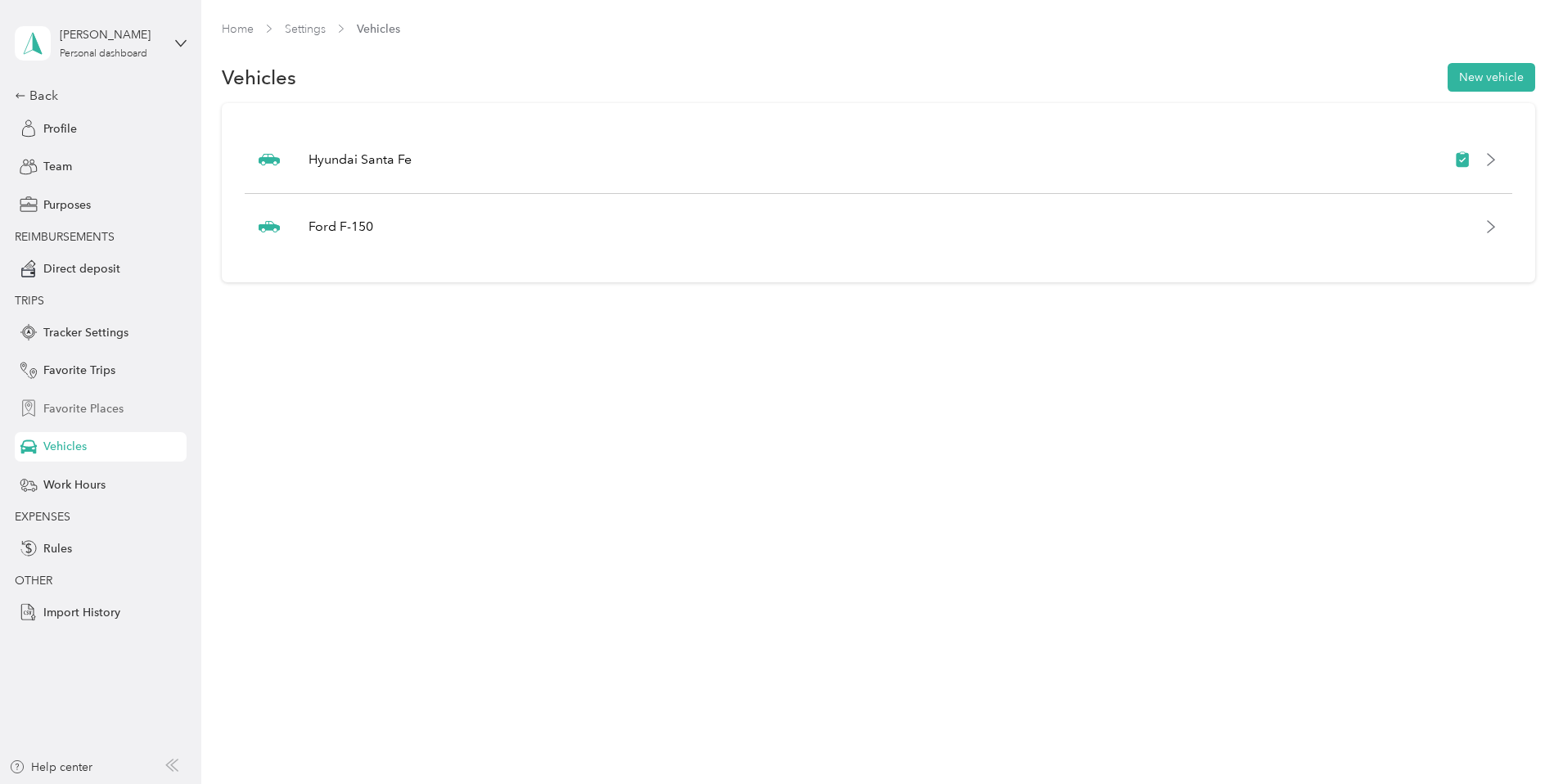
click at [54, 422] on div "Favorite Places" at bounding box center [100, 409] width 172 height 29
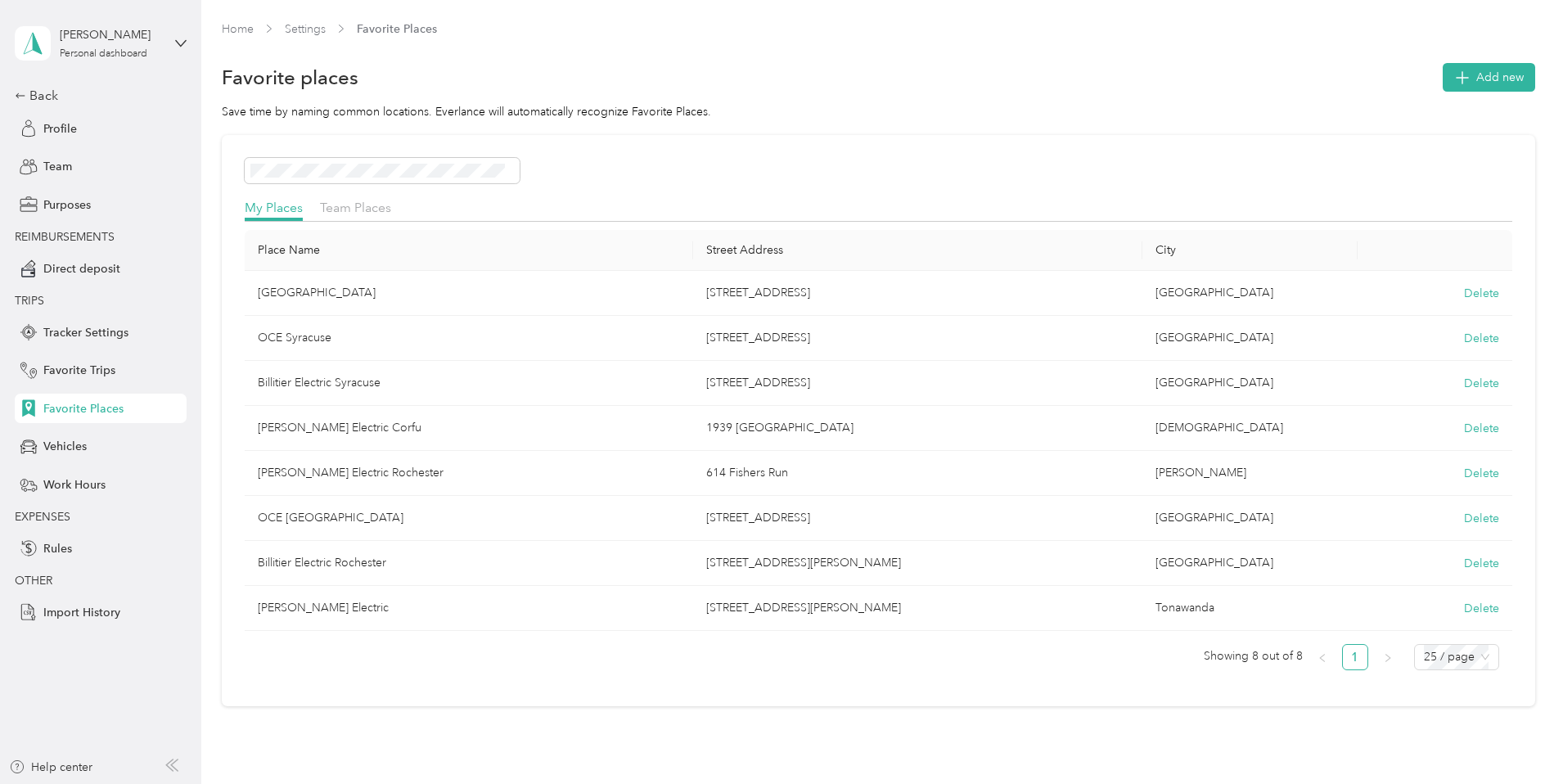
click at [85, 391] on div "Back Profile Team Purposes REIMBURSEMENTS Direct deposit TRIPS Tracker Settings…" at bounding box center [100, 356] width 172 height 541
click at [113, 371] on span "Favorite Trips" at bounding box center [79, 370] width 72 height 17
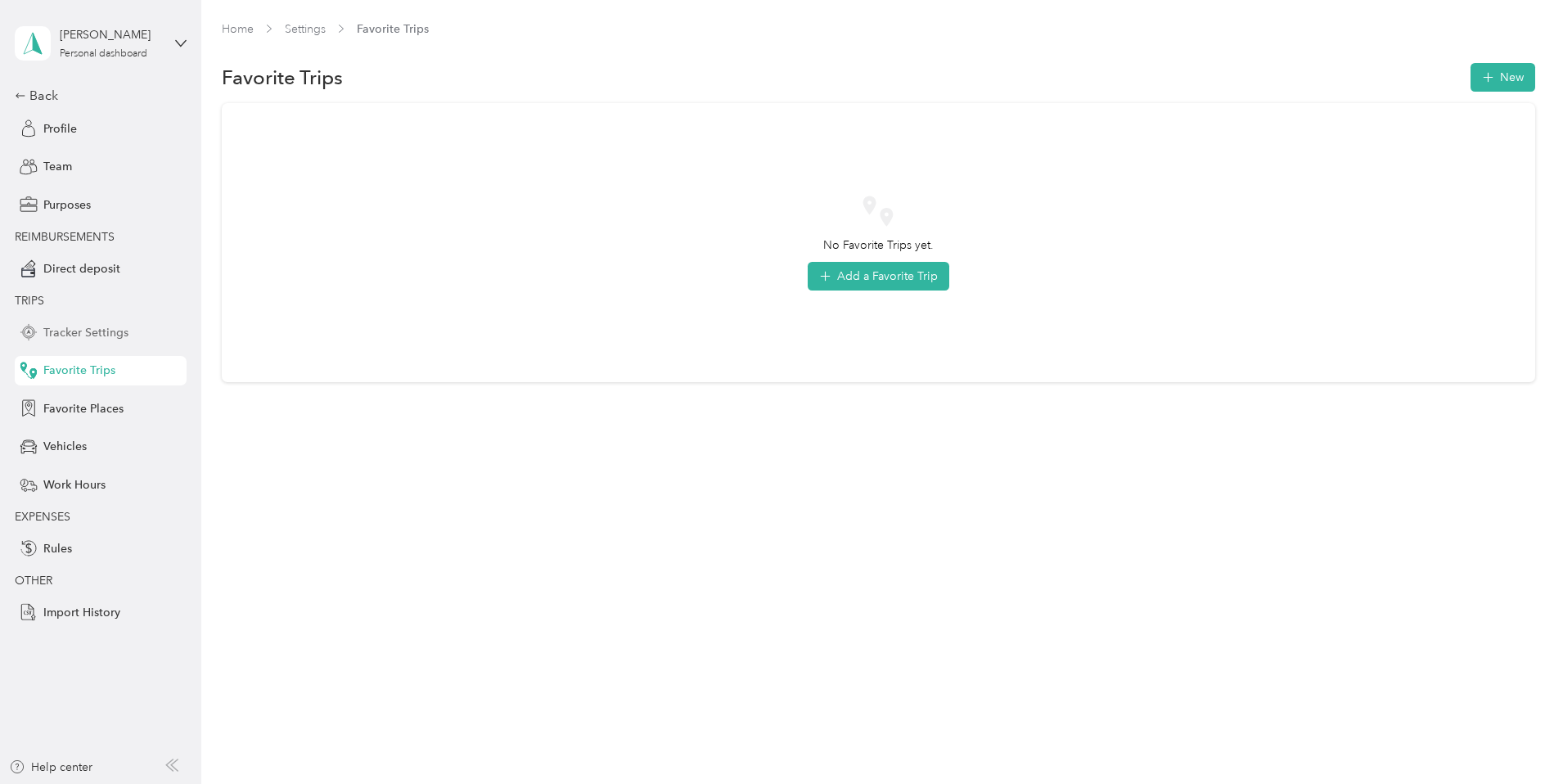
click at [77, 345] on div "Tracker Settings" at bounding box center [100, 332] width 172 height 29
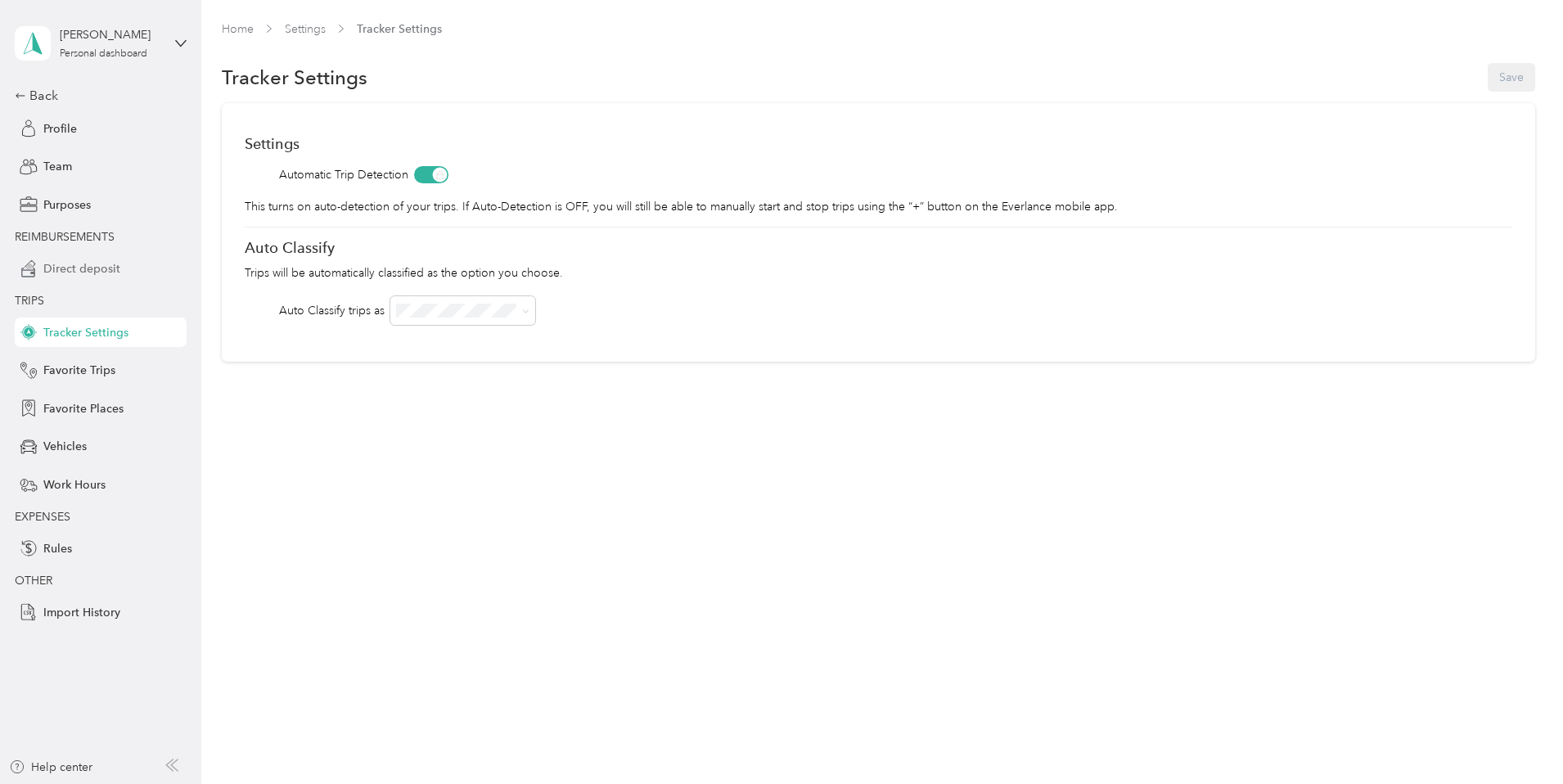
click at [107, 264] on span "Direct deposit" at bounding box center [82, 269] width 77 height 17
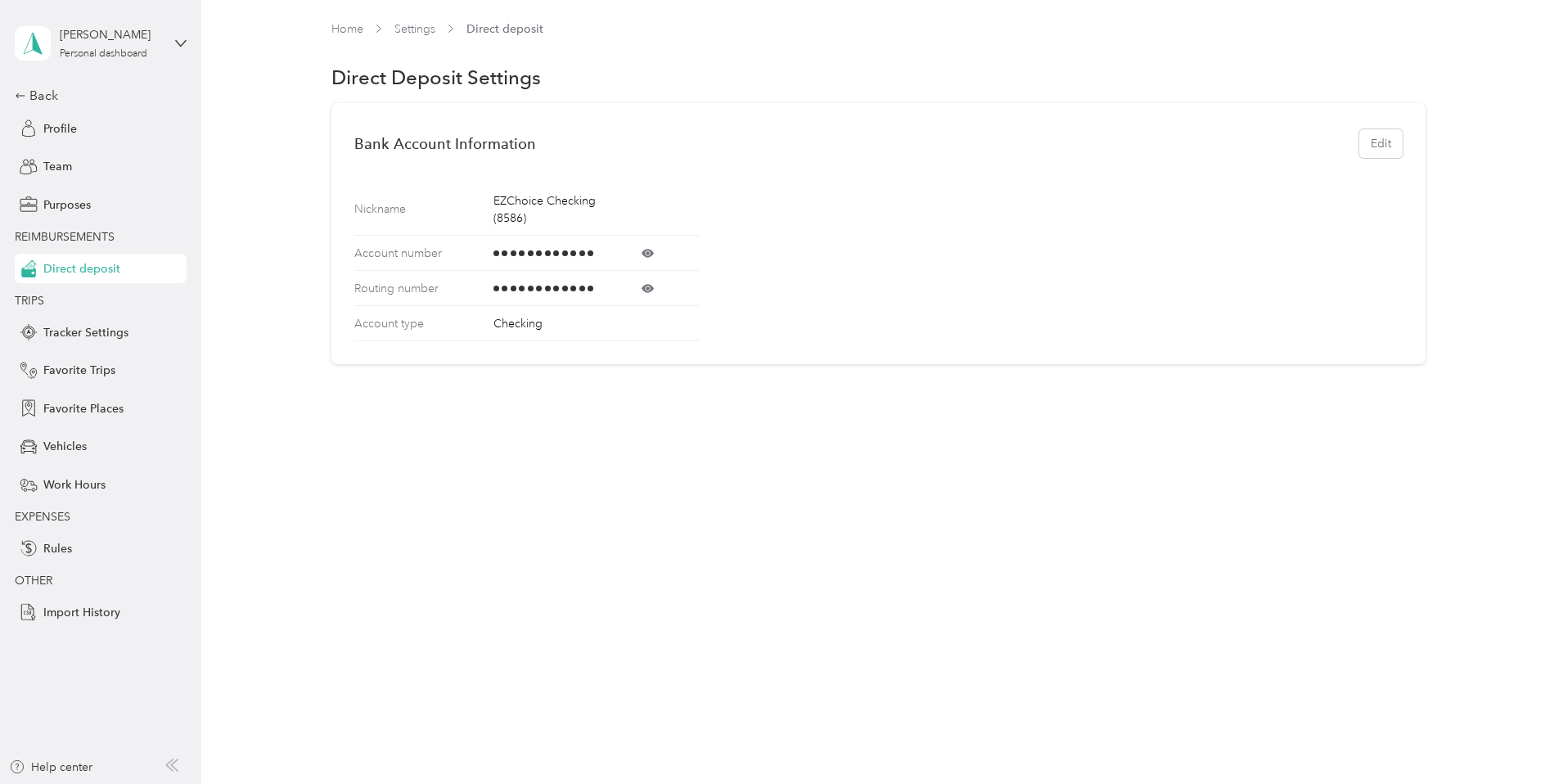
click at [101, 236] on span "REIMBURSEMENTS" at bounding box center [64, 236] width 99 height 14
click at [60, 202] on span "Purposes" at bounding box center [67, 204] width 48 height 17
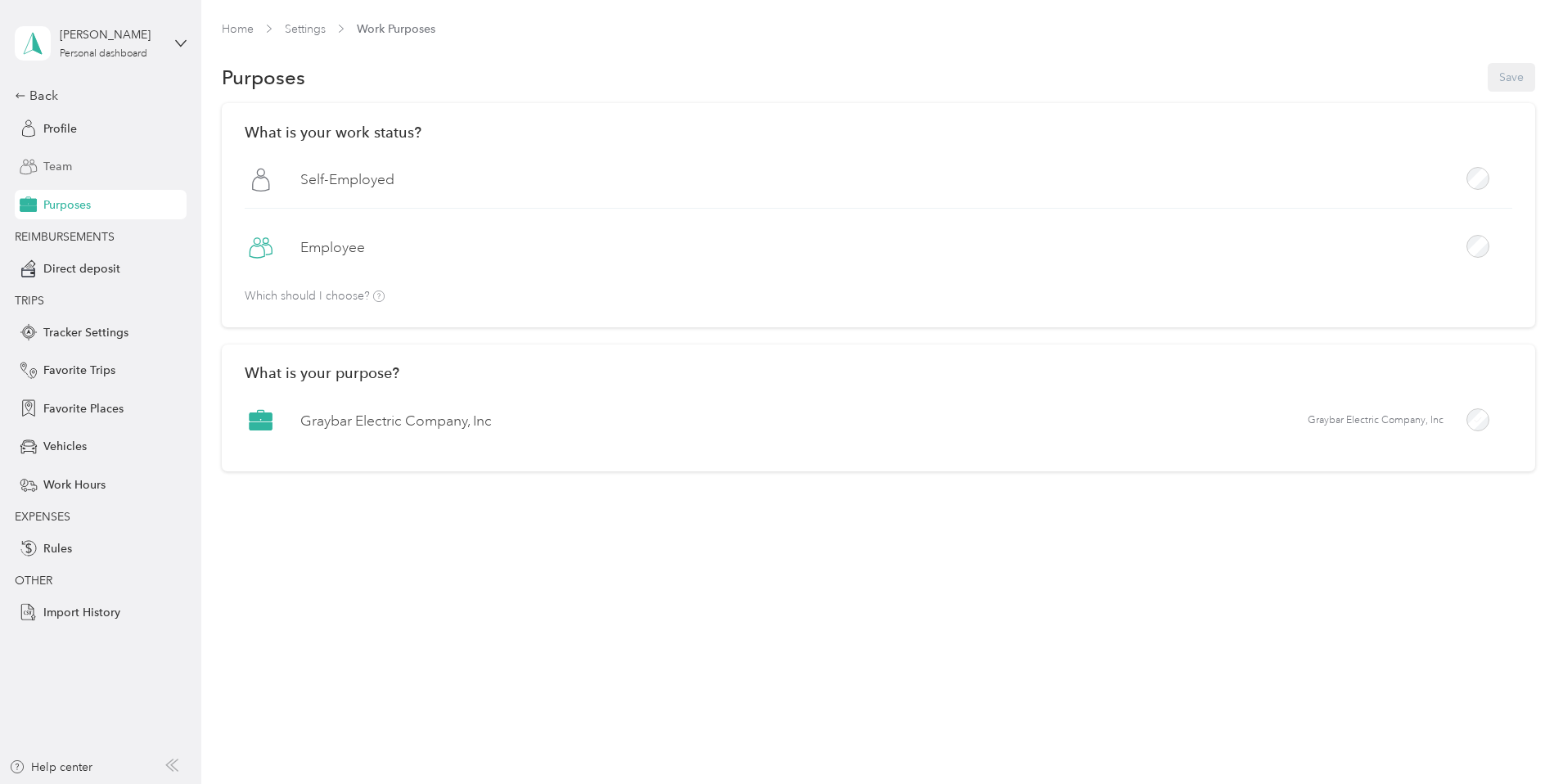
click at [70, 157] on div "Team" at bounding box center [100, 167] width 172 height 29
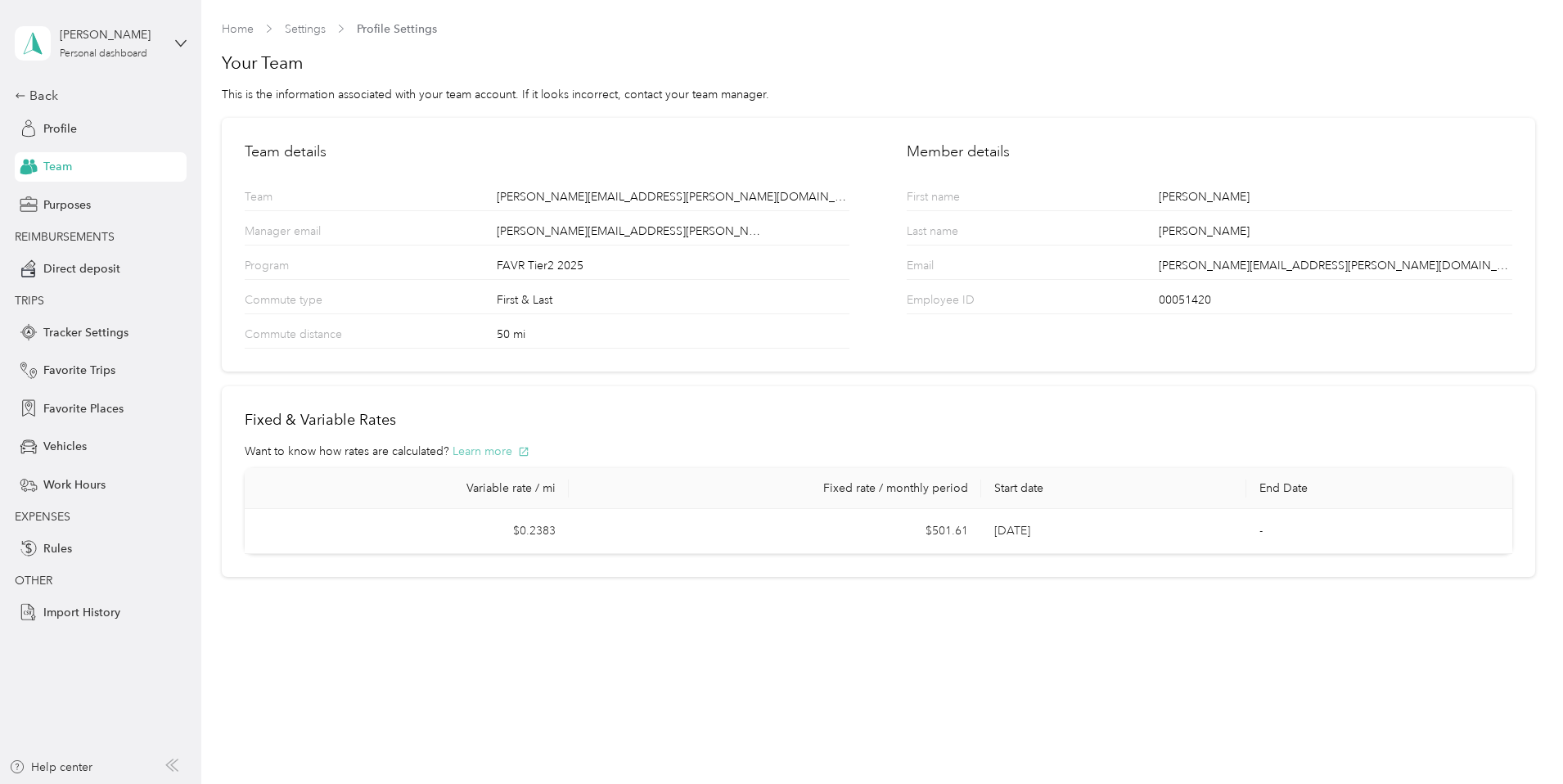
click at [476, 454] on button "Learn more" at bounding box center [492, 451] width 77 height 17
click at [75, 135] on span "Profile" at bounding box center [60, 129] width 33 height 17
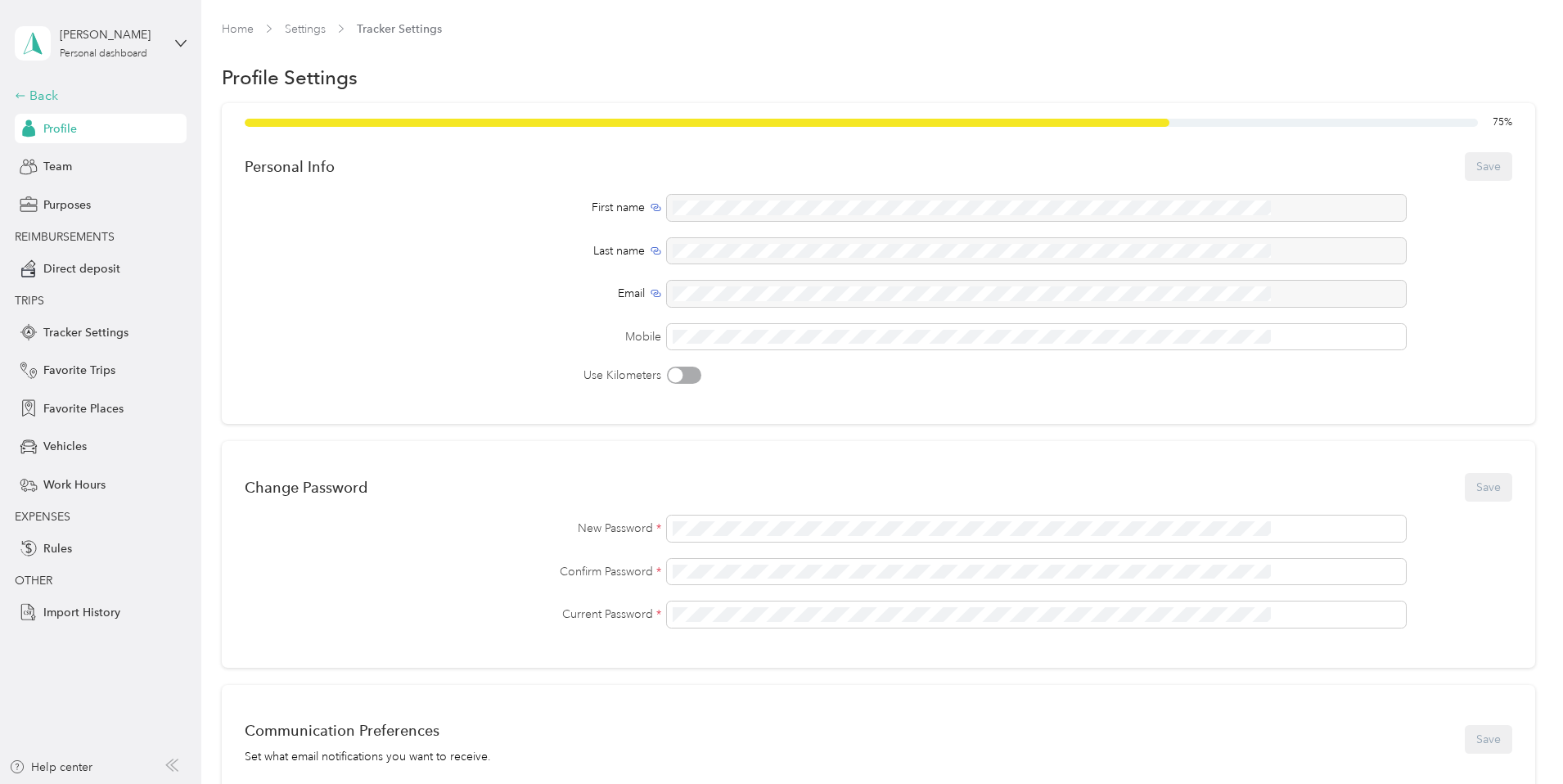
click at [39, 98] on div "Back" at bounding box center [97, 95] width 164 height 19
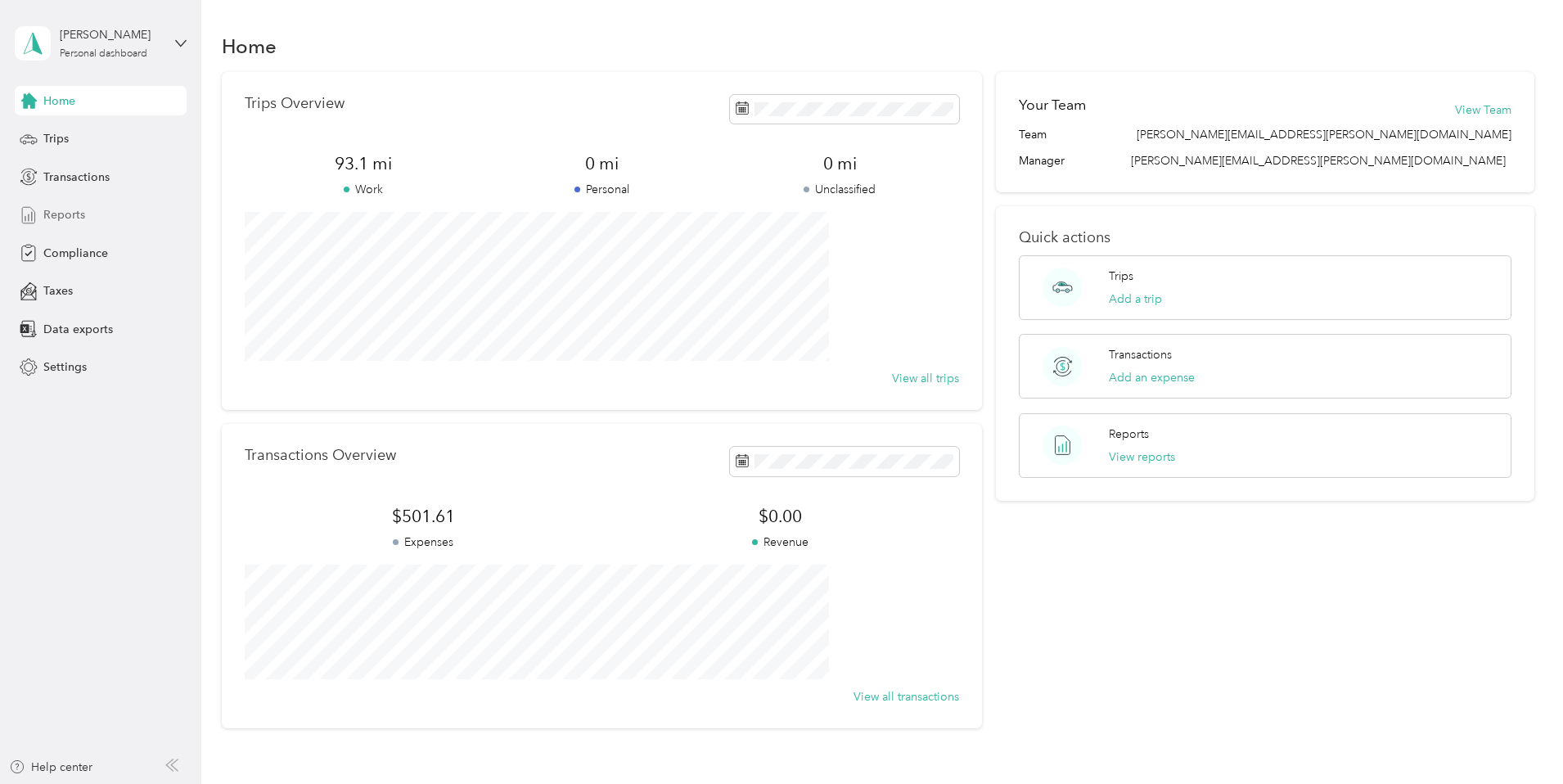
click at [71, 214] on span "Reports" at bounding box center [64, 214] width 41 height 17
click at [77, 224] on div "Reports" at bounding box center [100, 215] width 172 height 29
